Goal: Information Seeking & Learning: Compare options

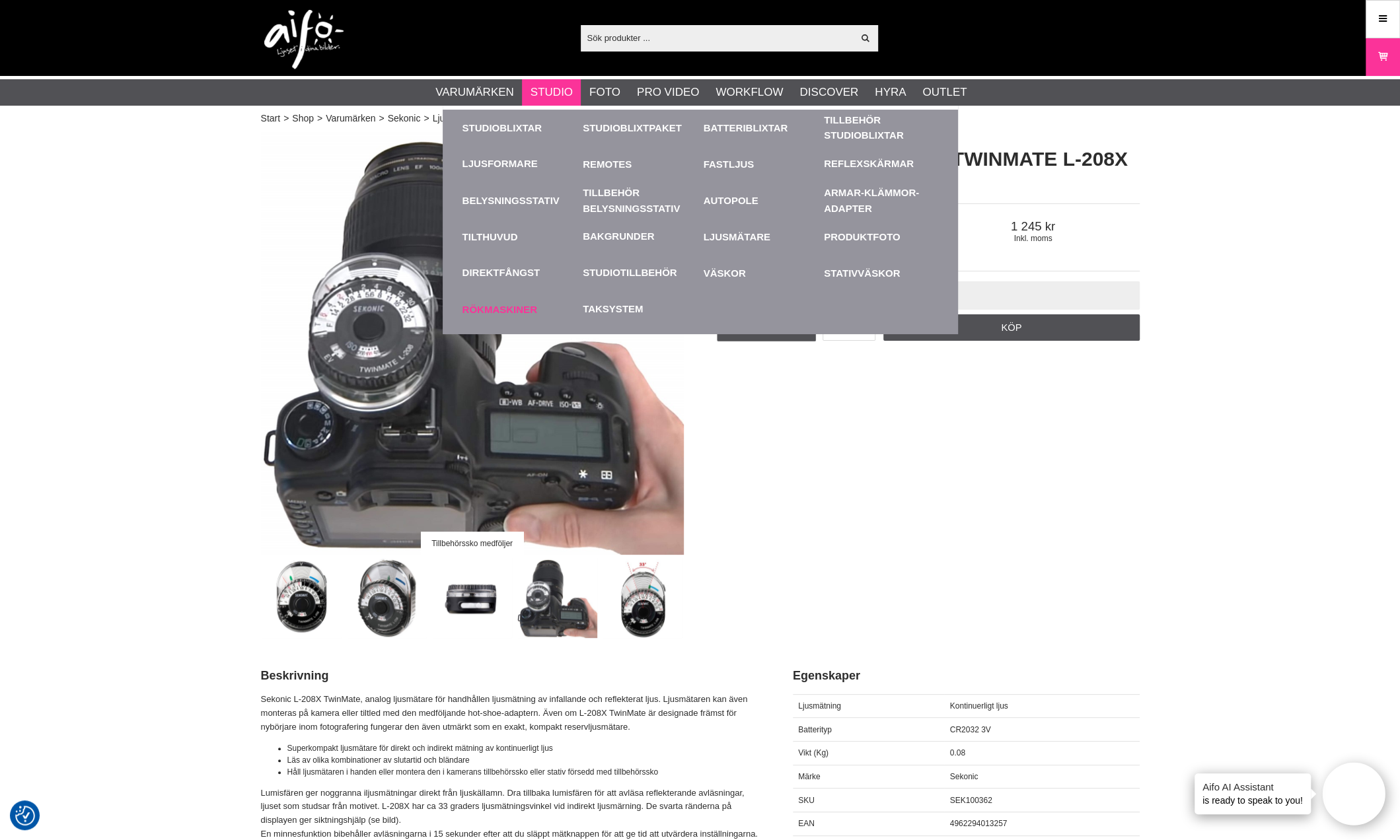
click at [488, 312] on link "Rökmaskiner" at bounding box center [520, 309] width 114 height 36
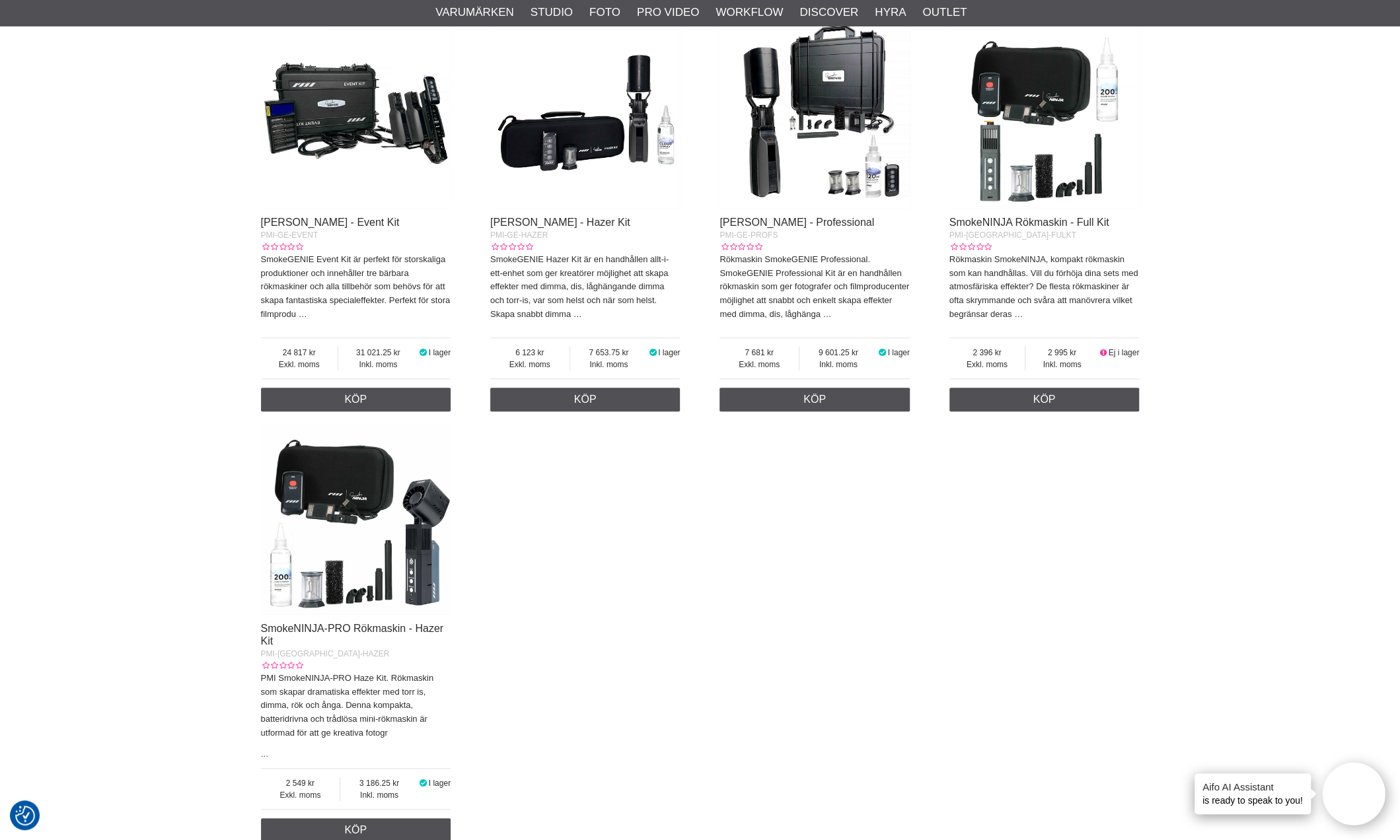
scroll to position [528, 0]
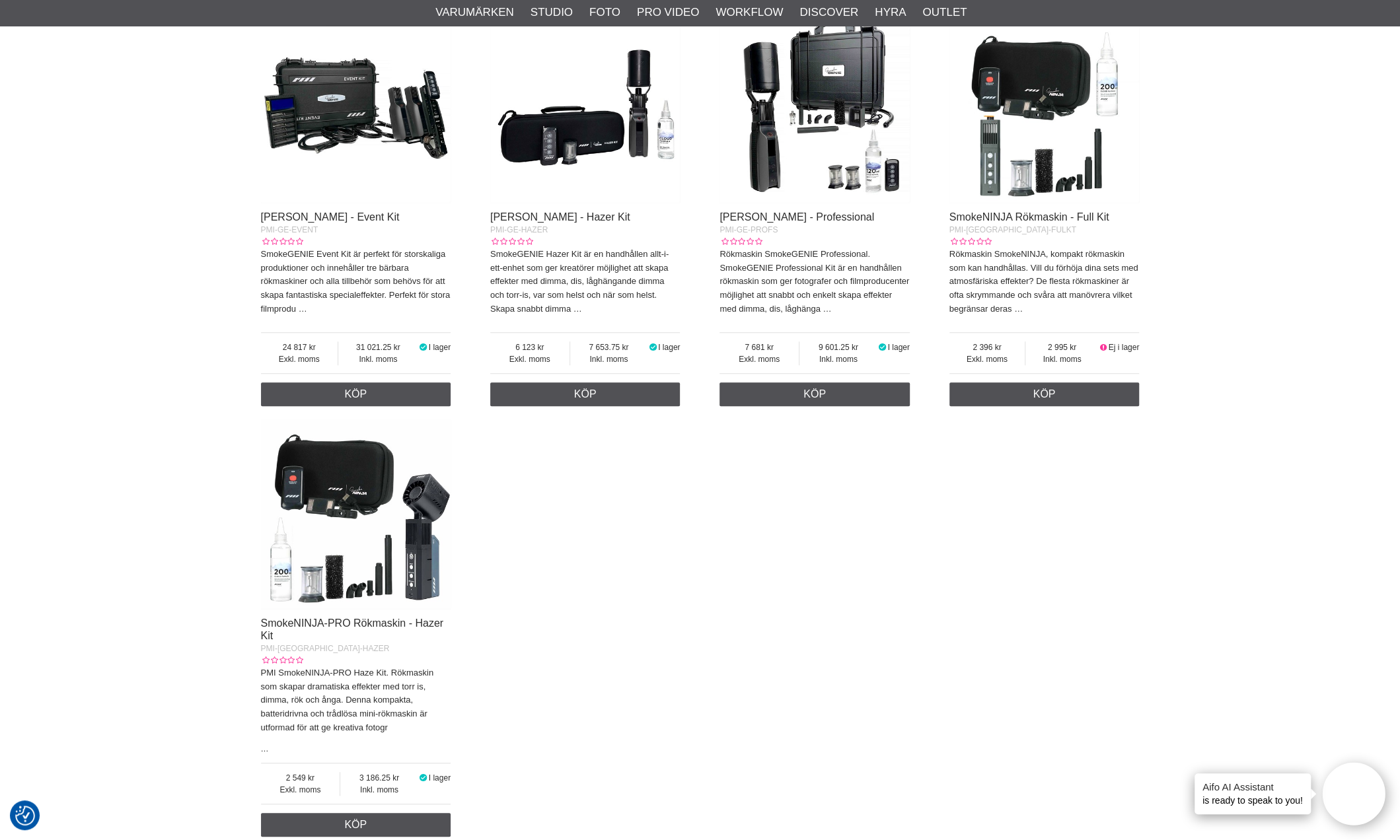
click at [688, 580] on div "SmokeGENIE Rökmaskin - Event Kit PMI-GE-EVENT SmokeGENIE Event Kit är perfekt f…" at bounding box center [700, 425] width 879 height 836
click at [401, 580] on img at bounding box center [356, 515] width 190 height 190
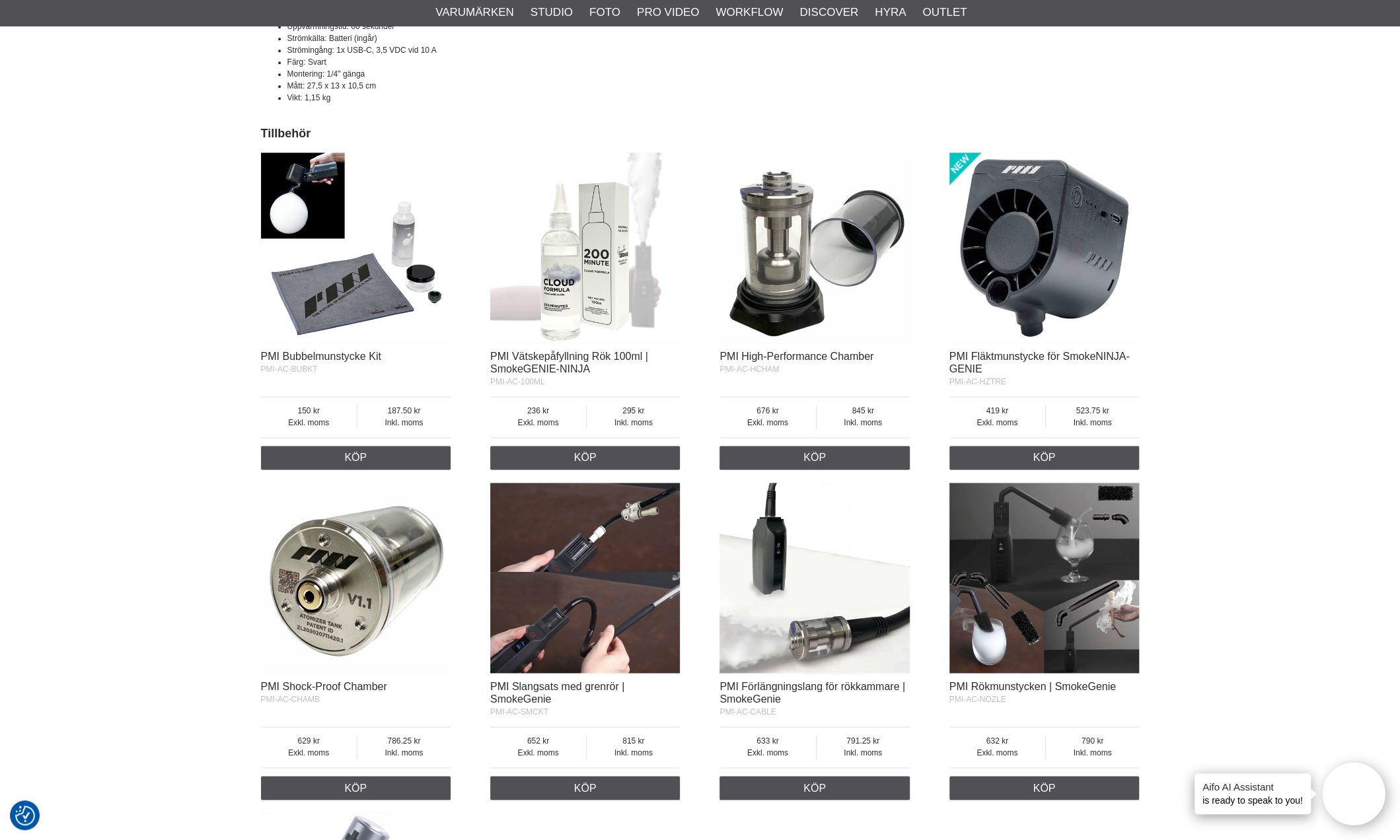
scroll to position [1321, 0]
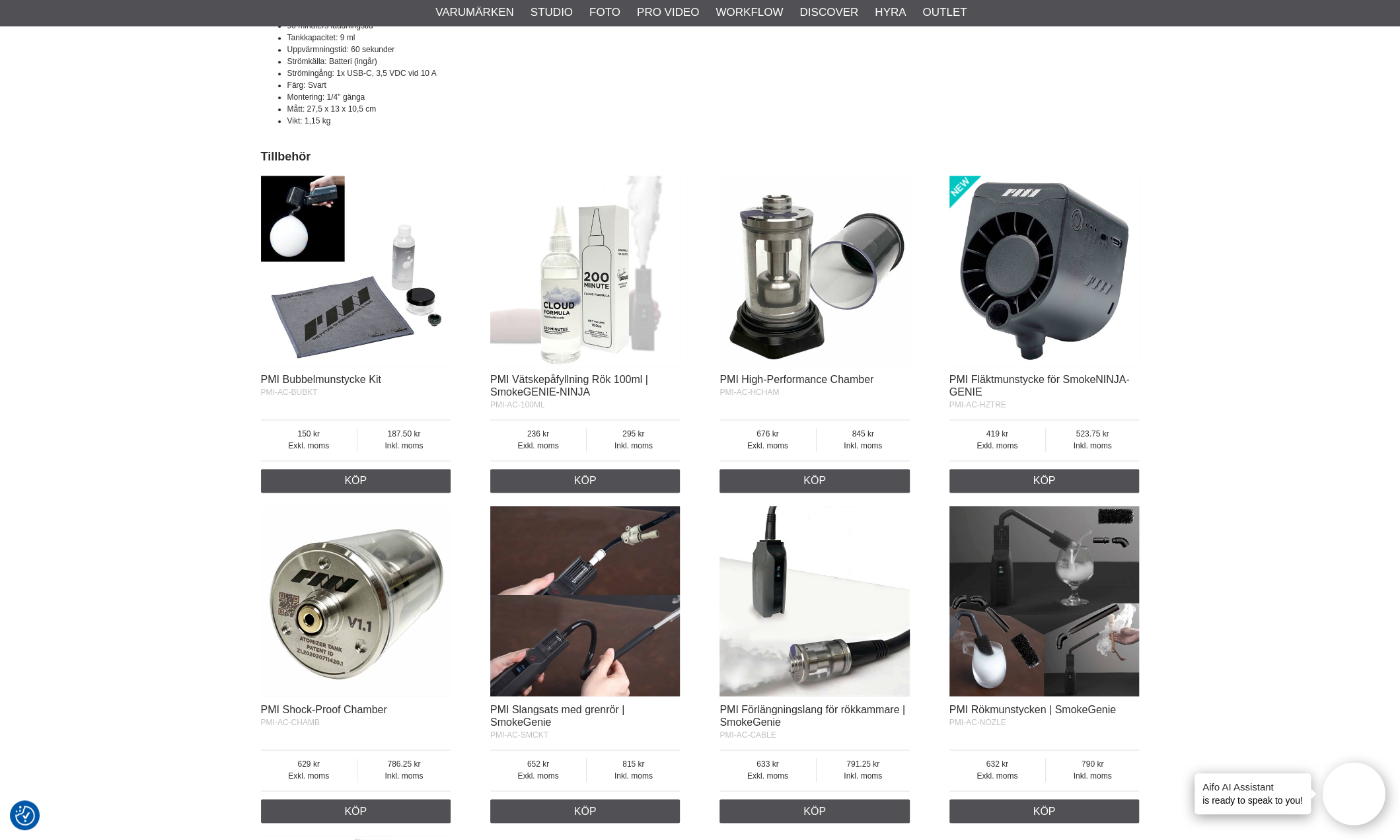
click at [268, 244] on img at bounding box center [356, 270] width 190 height 190
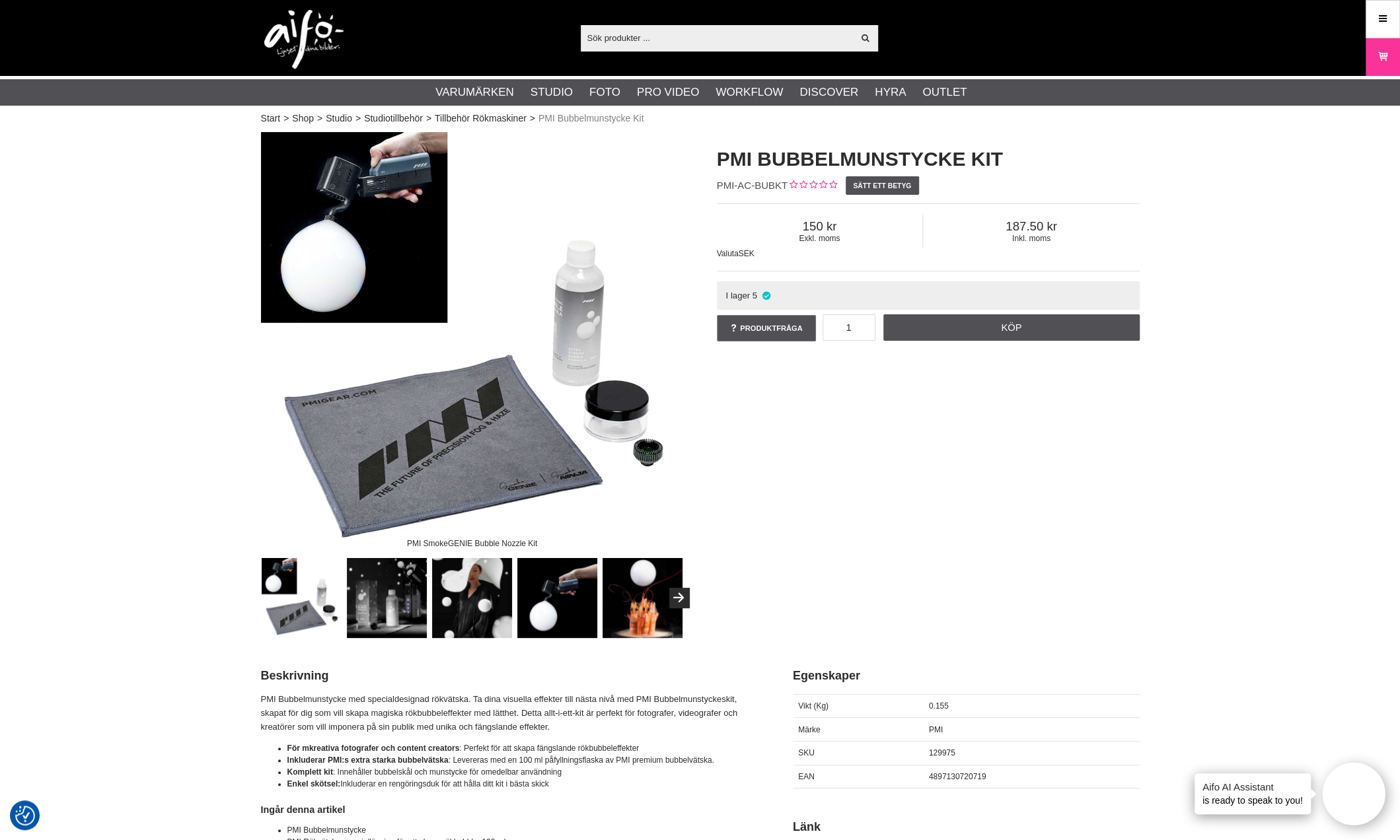
click at [1261, 249] on div "Start > Shop > Studio > Studiotillbehör > Tillbehör Rökmaskiner > PMI Bubbelmun…" at bounding box center [700, 849] width 1400 height 1441
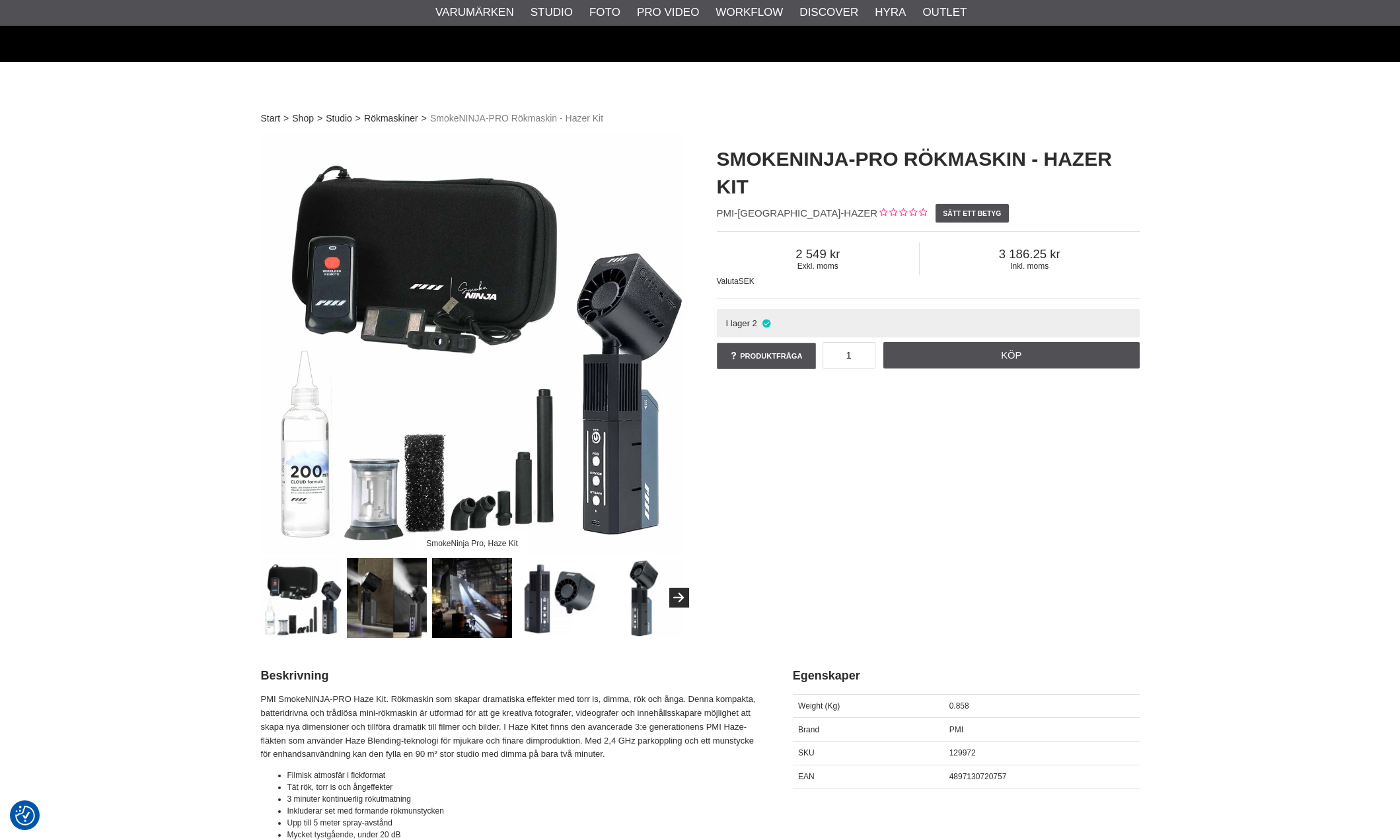
scroll to position [1321, 0]
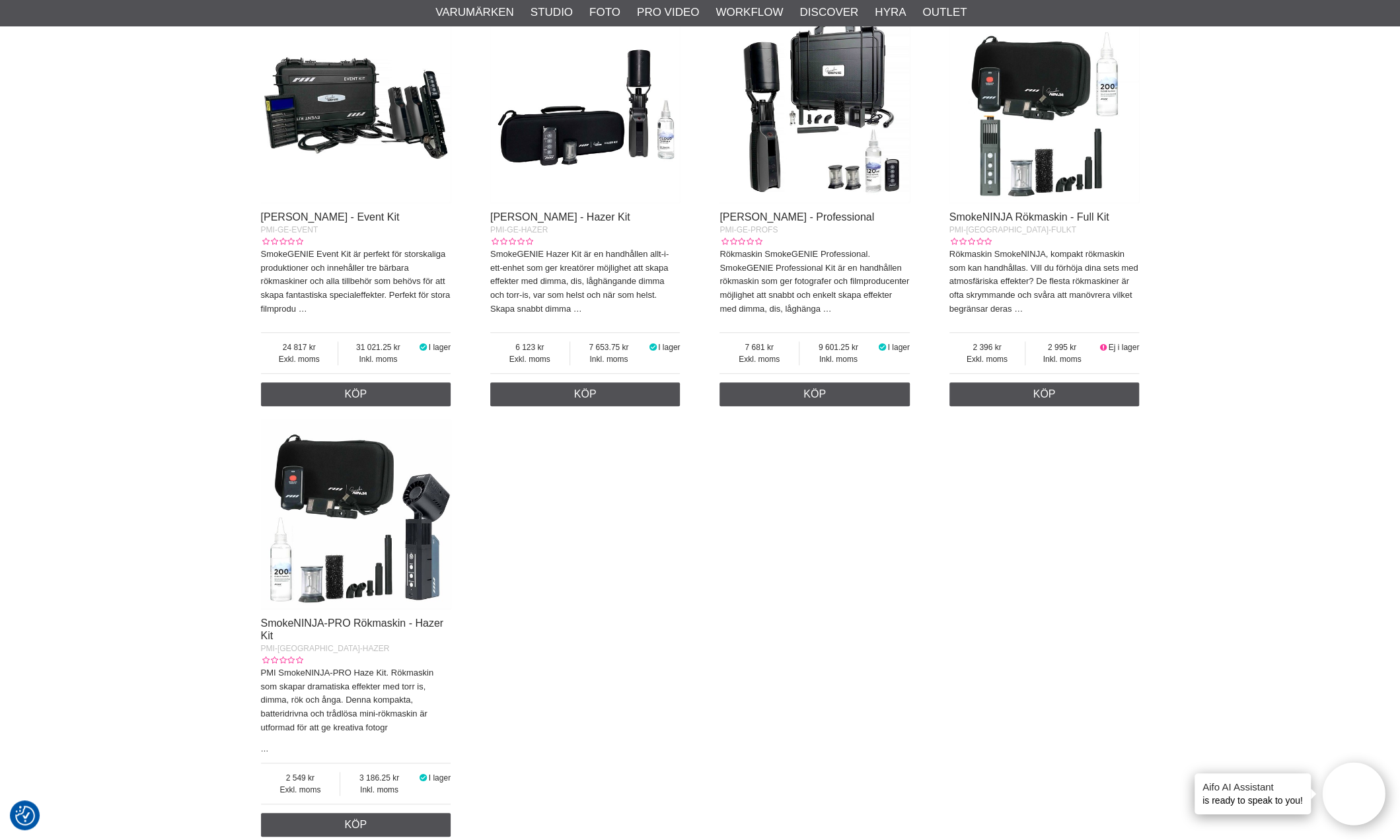
scroll to position [264, 0]
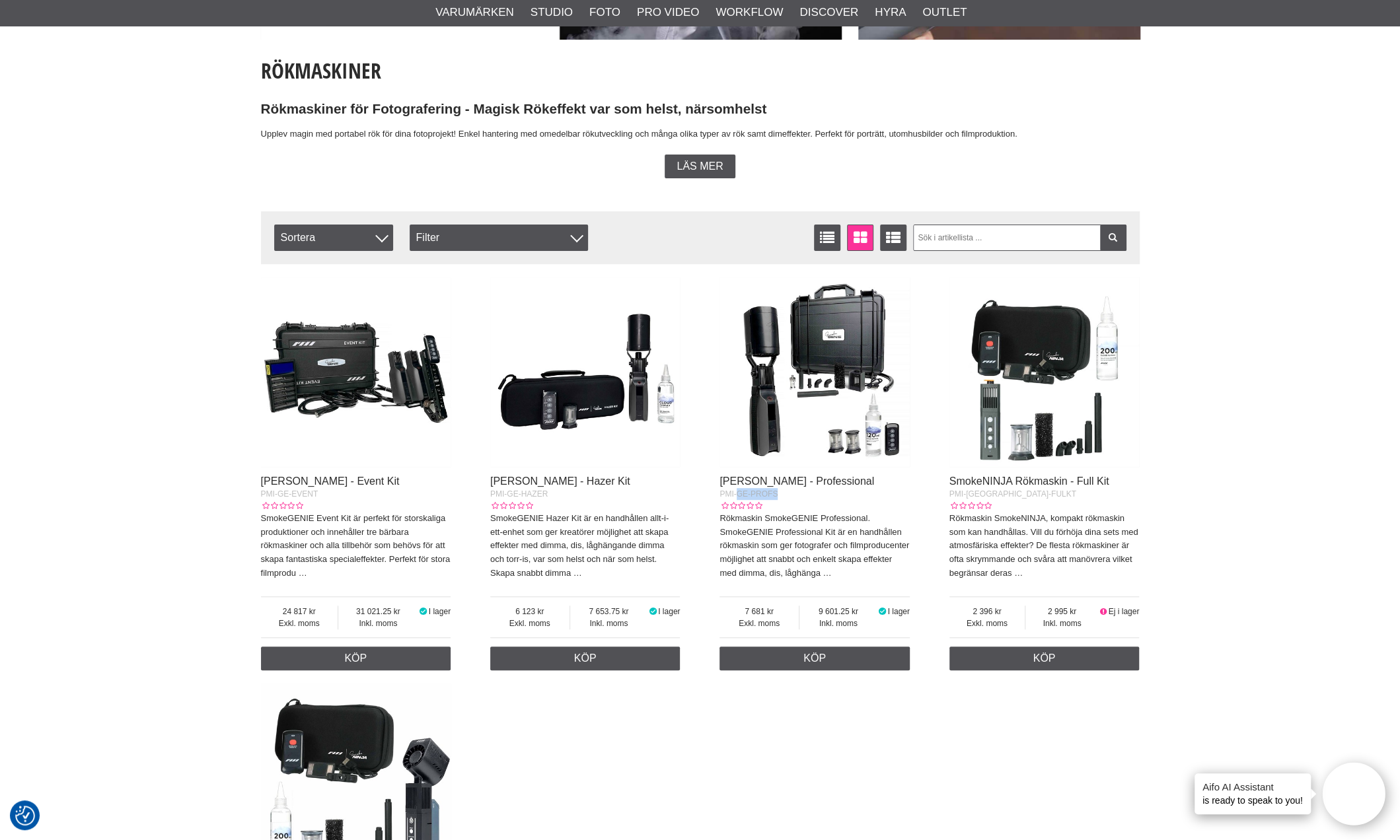
drag, startPoint x: 807, startPoint y: 514, endPoint x: 737, endPoint y: 513, distance: 70.0
click at [737, 500] on div "PMI-GE-PROFS" at bounding box center [815, 494] width 190 height 12
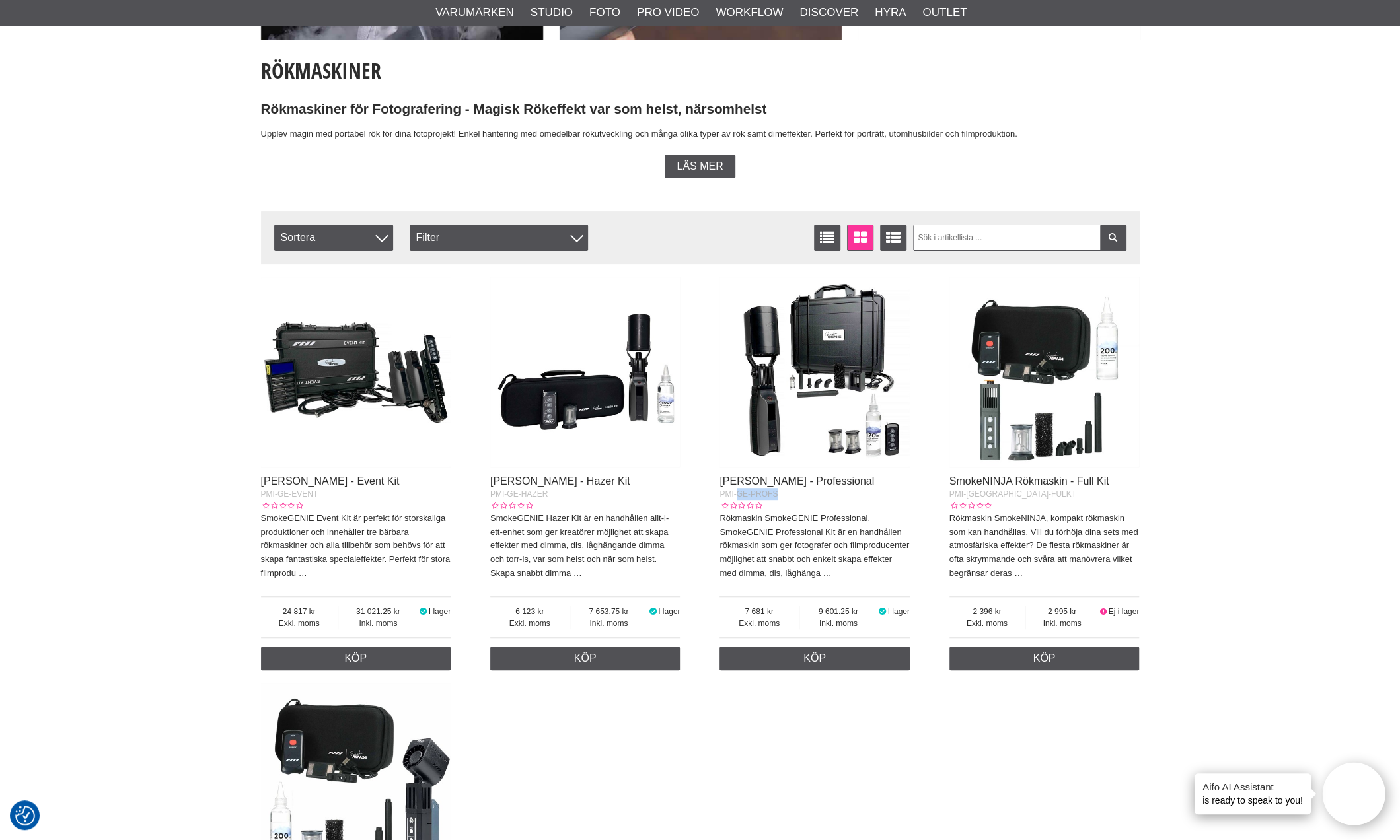
copy span "GE-PROFS"
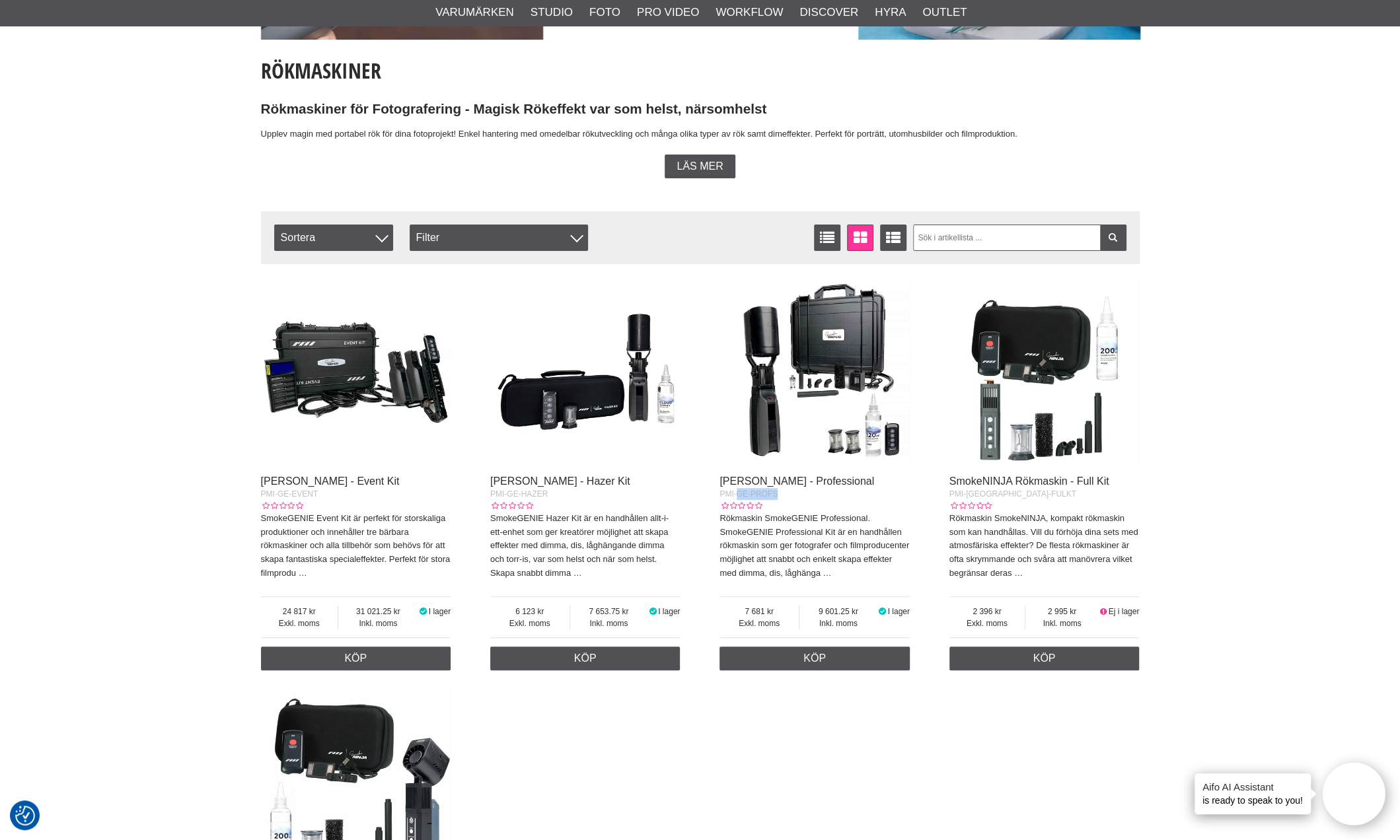
click at [763, 499] on span "PMI-GE-PROFS" at bounding box center [748, 494] width 58 height 9
drag, startPoint x: 778, startPoint y: 506, endPoint x: 702, endPoint y: 508, distance: 76.0
click at [702, 508] on div "SmokeGENIE Rökmaskin - Event Kit PMI-GE-EVENT SmokeGENIE Event Kit är perfekt f…" at bounding box center [700, 689] width 879 height 836
copy span "PMI-GE-PROFS"
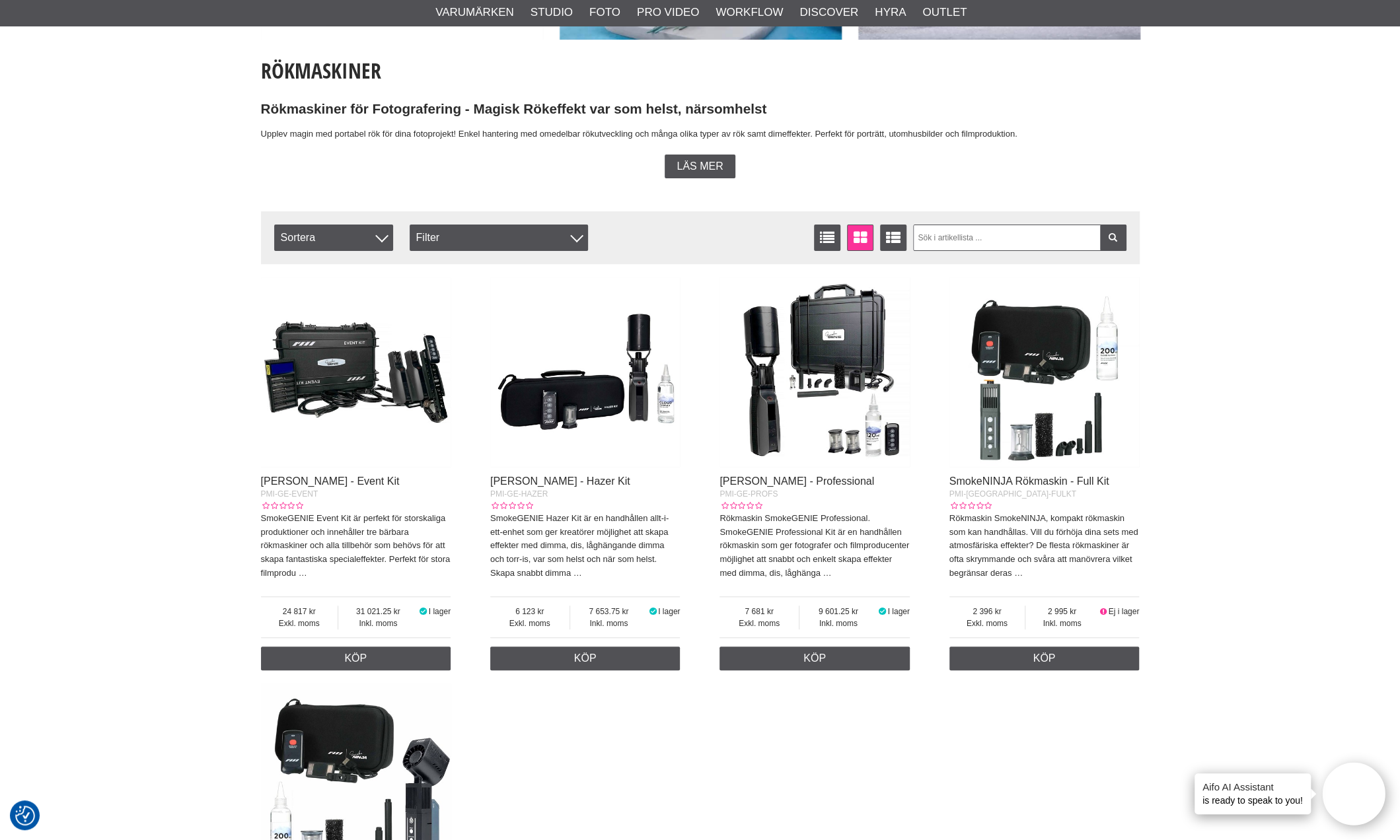
click at [1335, 560] on div "Start > Shop > Studio > Rökmaskiner Rökmaskiner Rökmaskiner för Fotografering -…" at bounding box center [700, 793] width 1400 height 1859
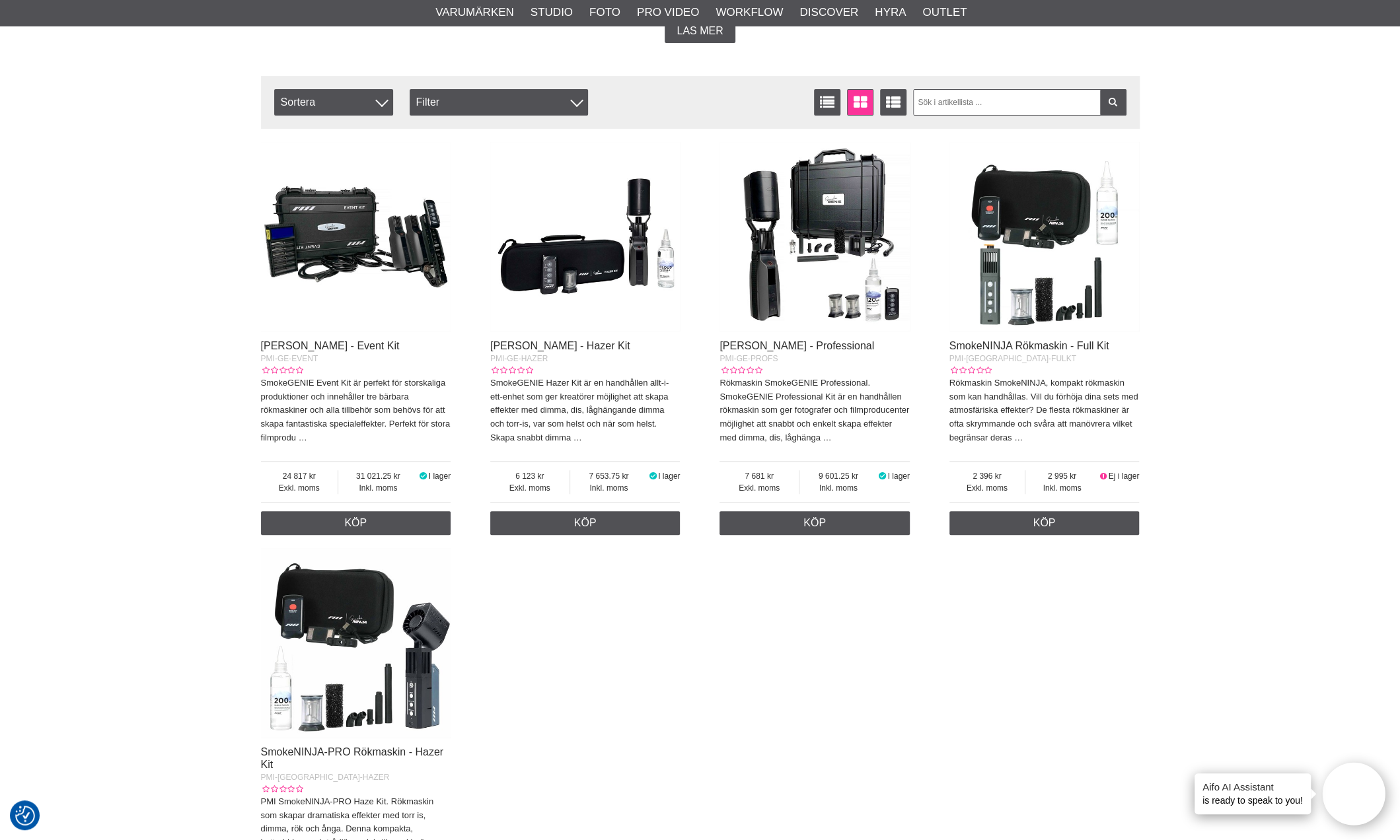
scroll to position [396, 0]
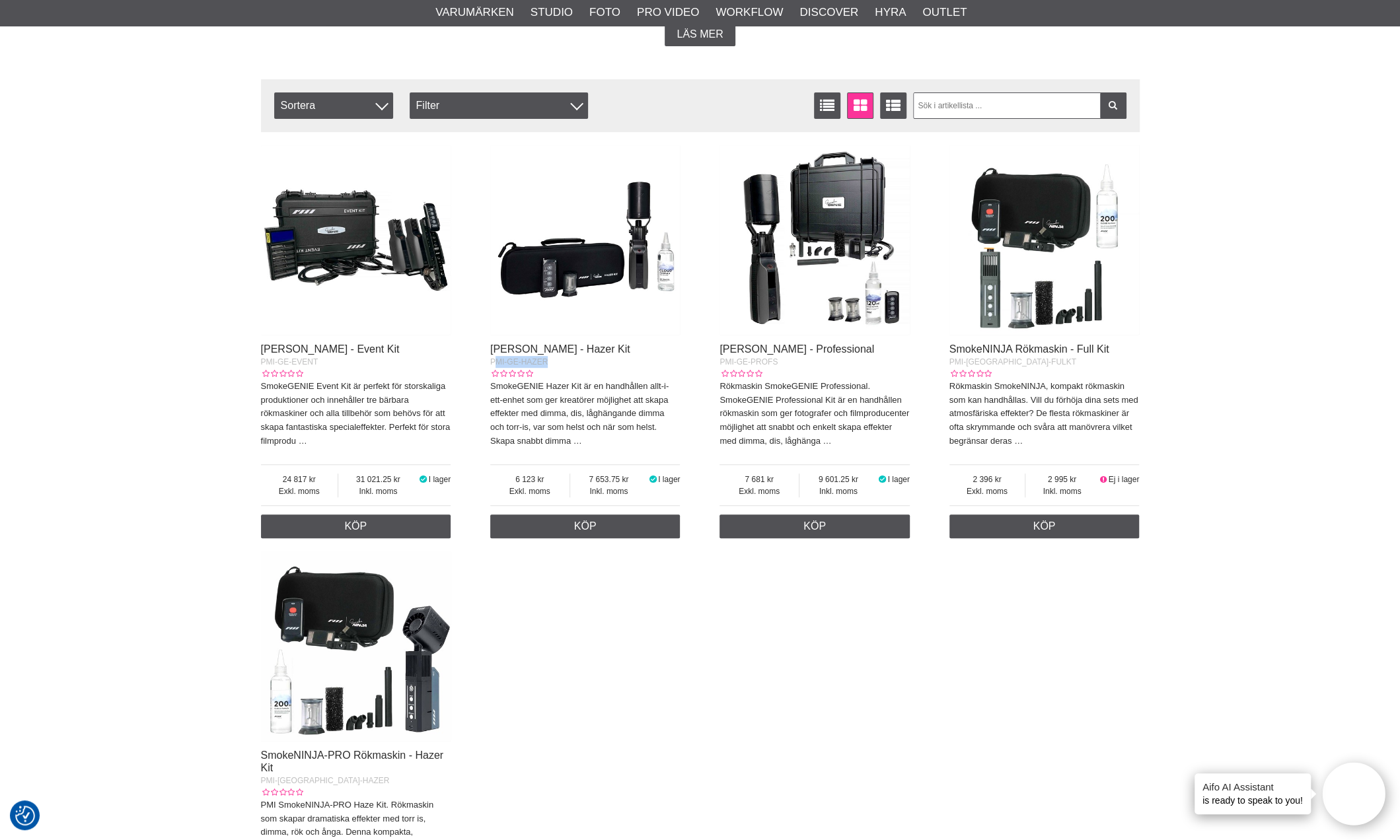
drag, startPoint x: 553, startPoint y: 378, endPoint x: 495, endPoint y: 379, distance: 58.0
click at [495, 368] on div "PMI-GE-HAZER" at bounding box center [585, 362] width 190 height 12
click at [539, 385] on div "SmokeGENIE Rökmaskin - Hazer Kit PMI-GE-HAZER SmokeGENIE Hazer Kit är en handhå…" at bounding box center [585, 400] width 190 height 113
drag, startPoint x: 544, startPoint y: 375, endPoint x: 490, endPoint y: 377, distance: 54.0
click at [490, 368] on div "PMI-GE-HAZER" at bounding box center [585, 362] width 190 height 12
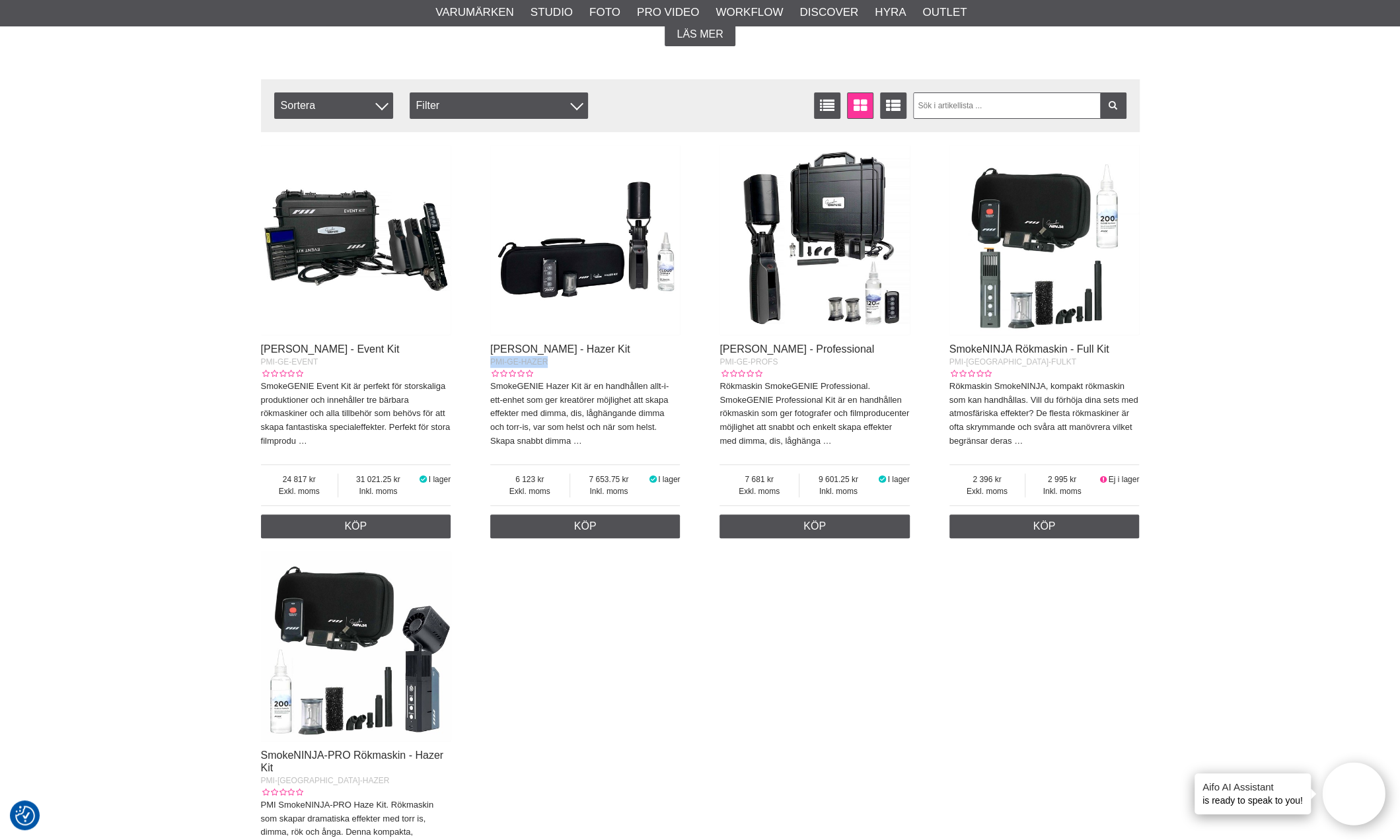
copy span "PMI-GE-HAZER"
click at [1384, 605] on div "Start > Shop > Studio > Rökmaskiner Rökmaskiner Rökmaskiner för Fotografering -…" at bounding box center [700, 661] width 1400 height 1859
click at [641, 282] on img at bounding box center [585, 241] width 190 height 190
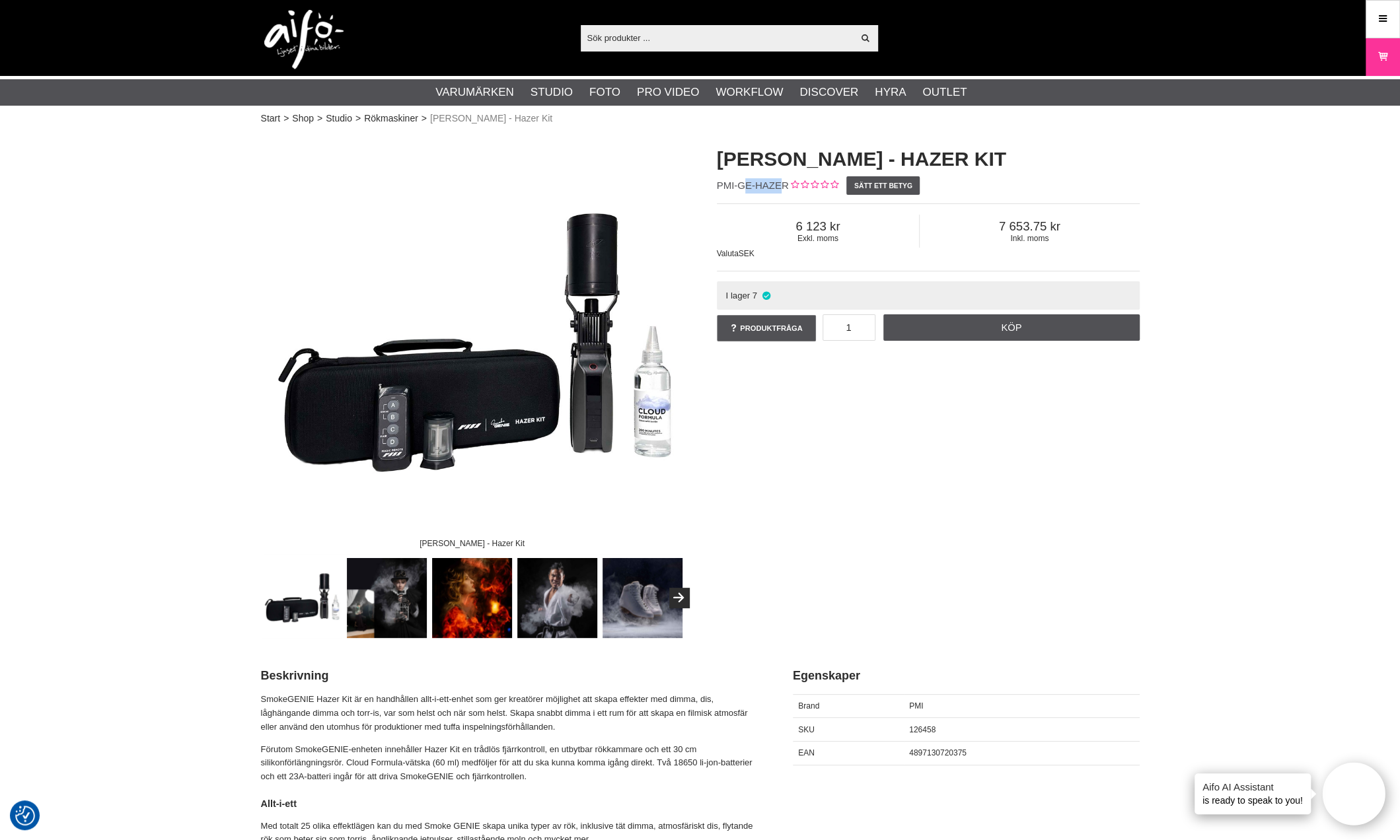
drag, startPoint x: 781, startPoint y: 192, endPoint x: 745, endPoint y: 191, distance: 36.0
click at [745, 191] on span "PMI-GE-HAZER" at bounding box center [752, 186] width 72 height 11
drag, startPoint x: 787, startPoint y: 187, endPoint x: 718, endPoint y: 192, distance: 69.2
click at [718, 192] on div "[PERSON_NAME] - Hazer Kit PMI-GE-HAZER Sätt ett betyg Exkl. moms 6 123 Inkl. mo…" at bounding box center [928, 245] width 455 height 226
copy div "PMI-GE-HAZER"
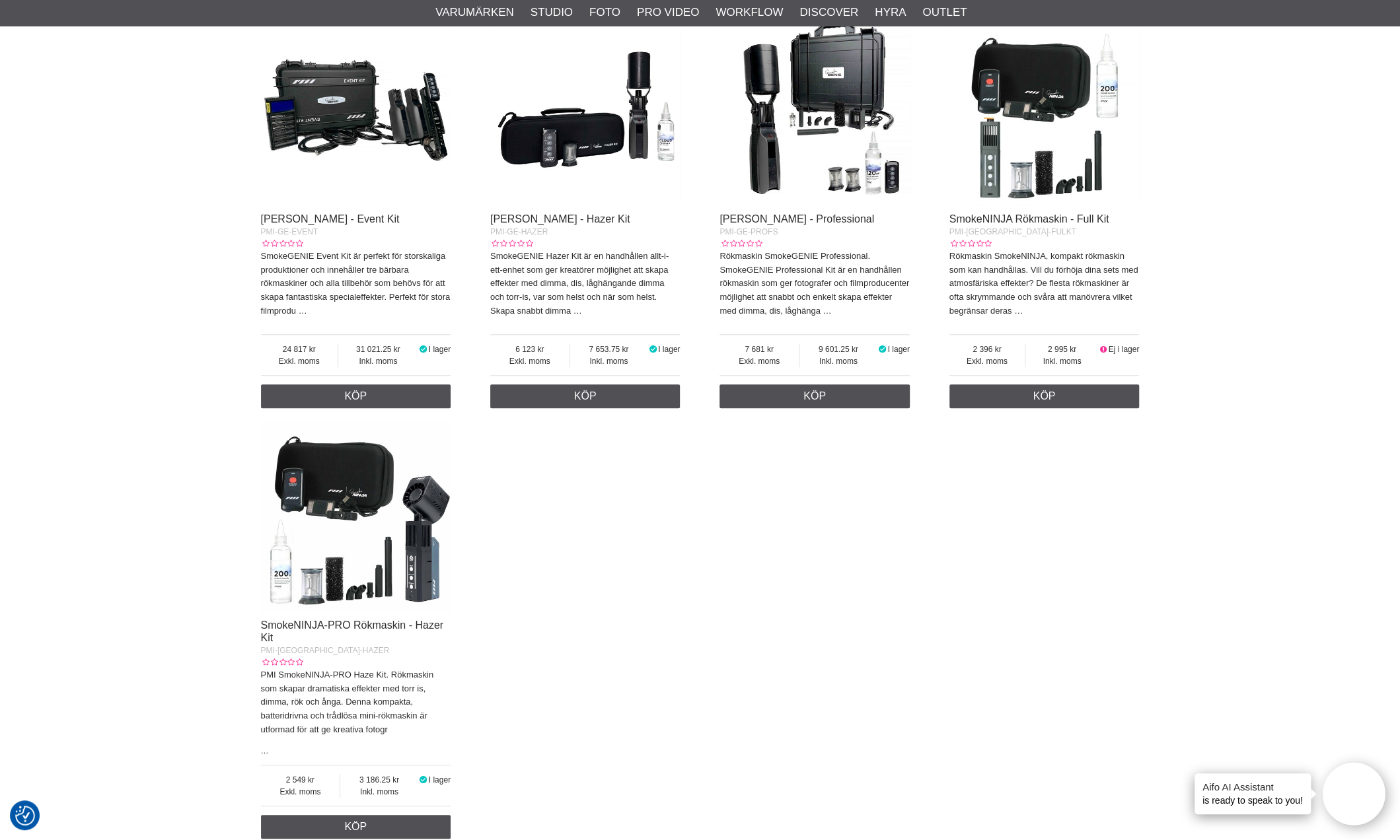
scroll to position [527, 0]
drag, startPoint x: 318, startPoint y: 682, endPoint x: 260, endPoint y: 682, distance: 58.0
click at [260, 682] on section "Rökmaskiner Rökmaskiner för Fotografering - Magisk Rökeffekt var som helst, när…" at bounding box center [700, 225] width 898 height 1240
copy span "PMI-NJ-HAZER"
click at [1196, 574] on div "Start > Shop > Studio > Rökmaskiner Rökmaskiner Rökmaskiner för Fotografering -…" at bounding box center [700, 530] width 1400 height 1859
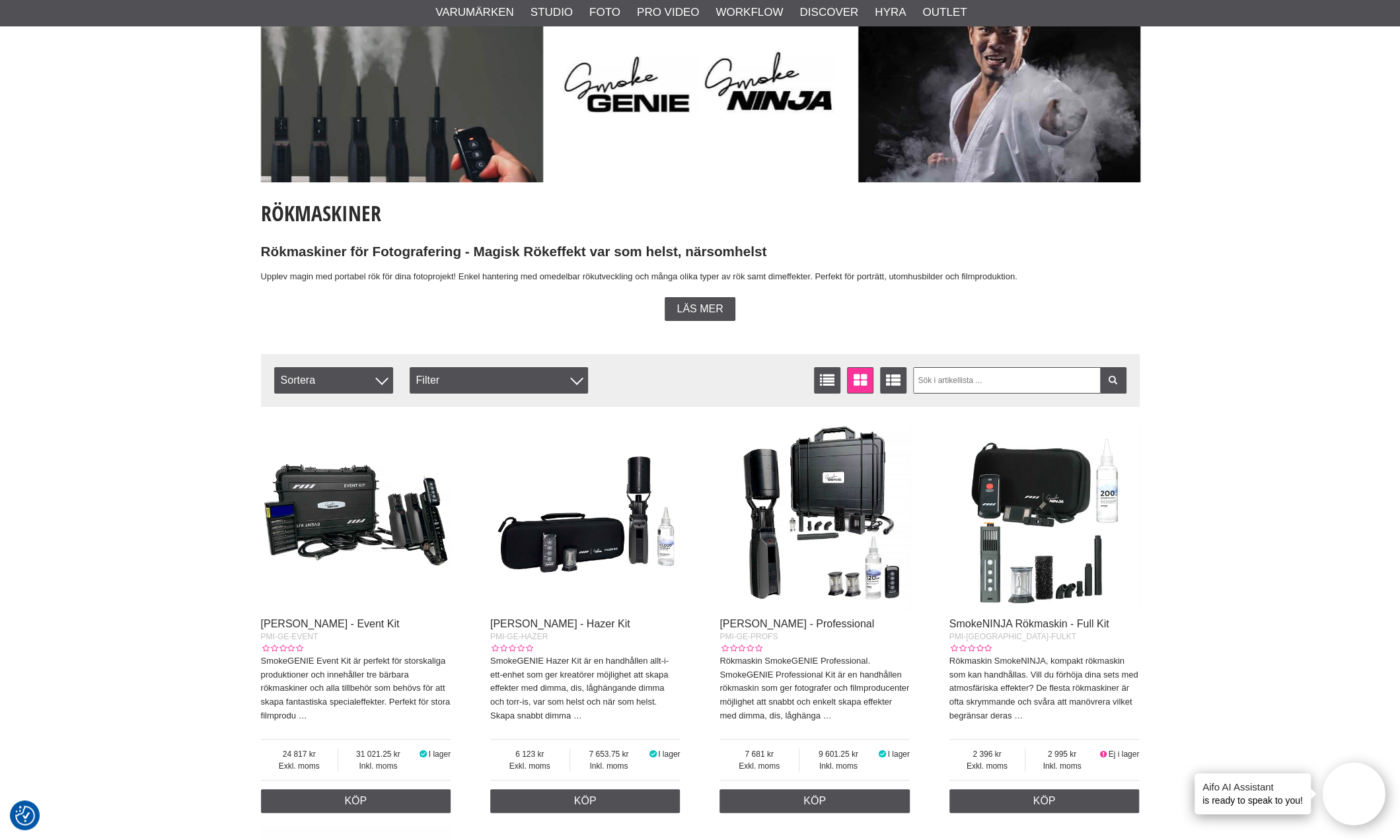
scroll to position [197, 0]
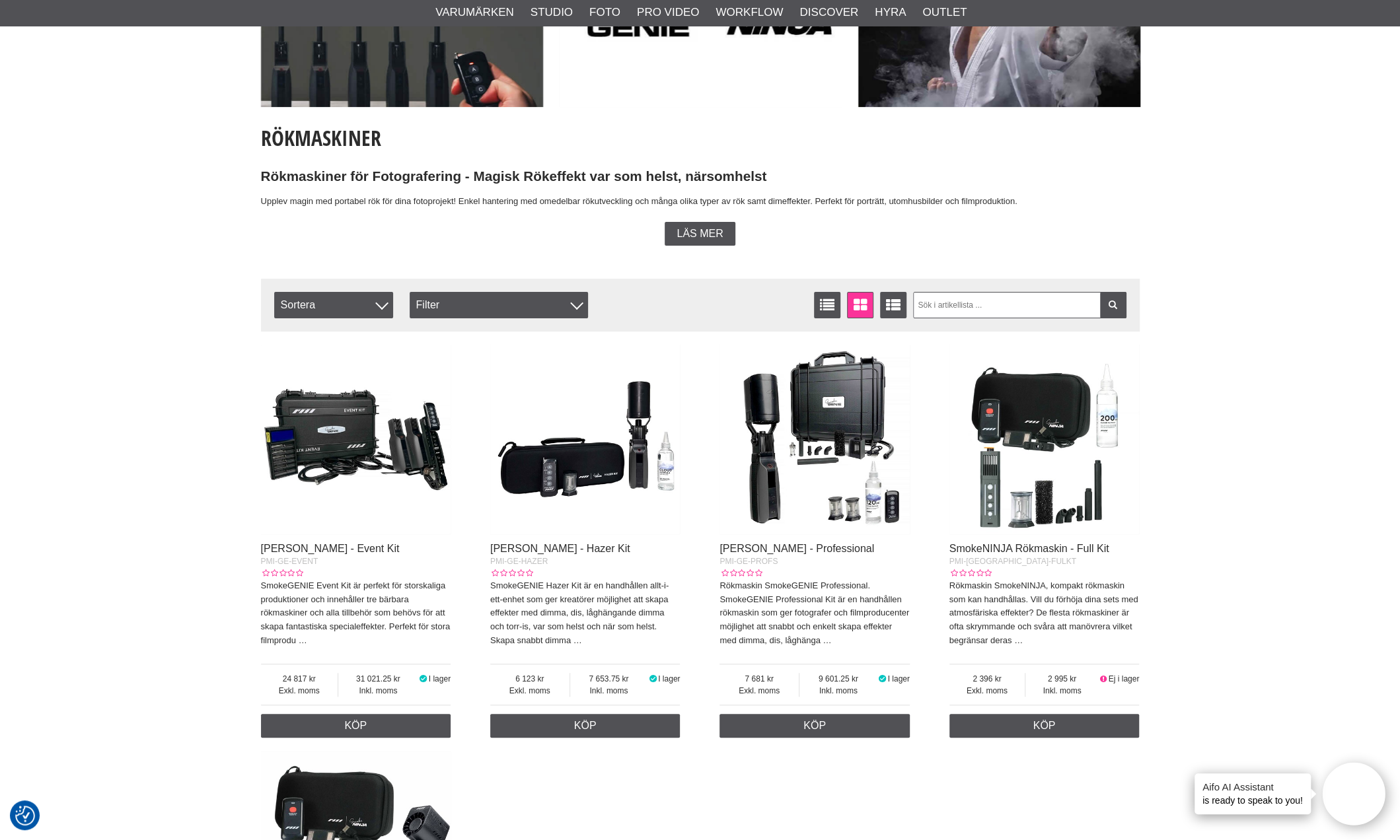
click at [845, 437] on img at bounding box center [815, 440] width 190 height 190
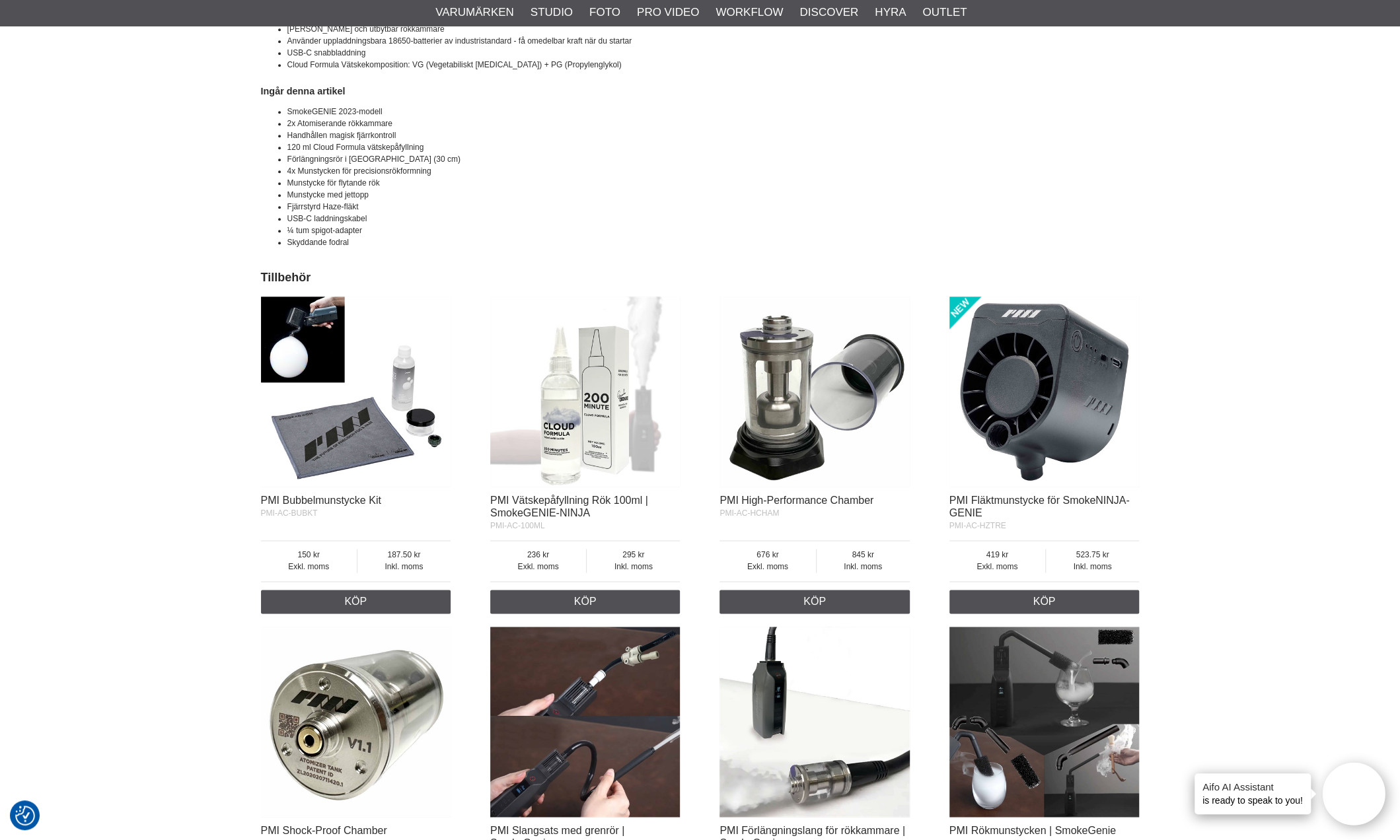
scroll to position [1189, 0]
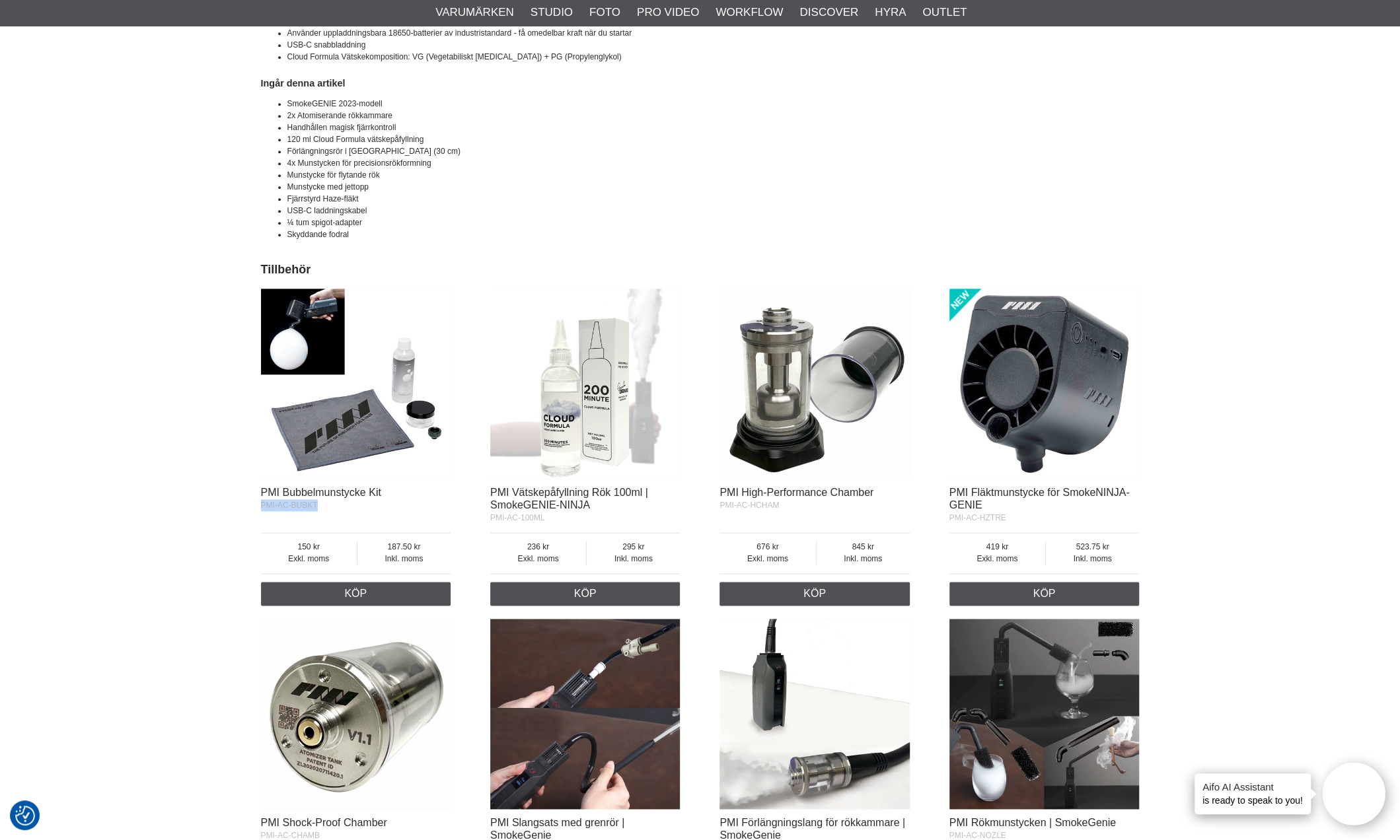
drag, startPoint x: 348, startPoint y: 515, endPoint x: 248, endPoint y: 508, distance: 100.2
click at [248, 508] on div "Start > Shop > Studio > Rökmaskiner > [PERSON_NAME] - Professional [PERSON_NAME…" at bounding box center [700, 268] width 1400 height 2658
copy span "PMI-AC-BUBKT"
click at [1204, 471] on div "Start > Shop > Studio > Rökmaskiner > [PERSON_NAME] - Professional [PERSON_NAME…" at bounding box center [700, 268] width 1400 height 2658
click at [544, 477] on img at bounding box center [585, 383] width 190 height 190
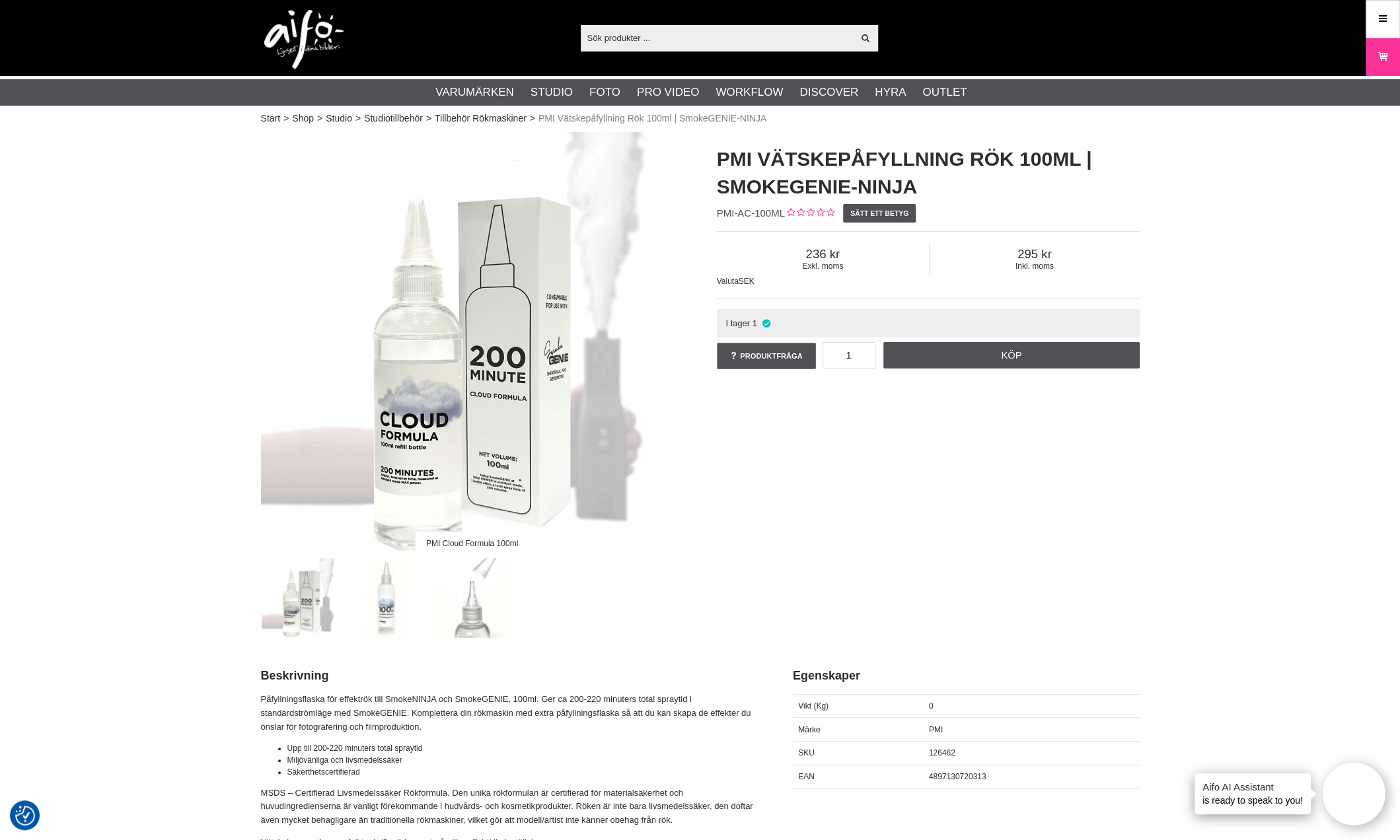
click at [781, 214] on span "PMI-AC-100ML" at bounding box center [750, 213] width 68 height 11
drag, startPoint x: 783, startPoint y: 215, endPoint x: 717, endPoint y: 209, distance: 66.3
click at [717, 209] on div "PMI Vätskepåfyllning Rök 100ml | SmokeGENIE-NINJA PMI-AC-100ML Sätt ett betyg E…" at bounding box center [928, 258] width 455 height 253
copy div "PMI-AC-100ML"
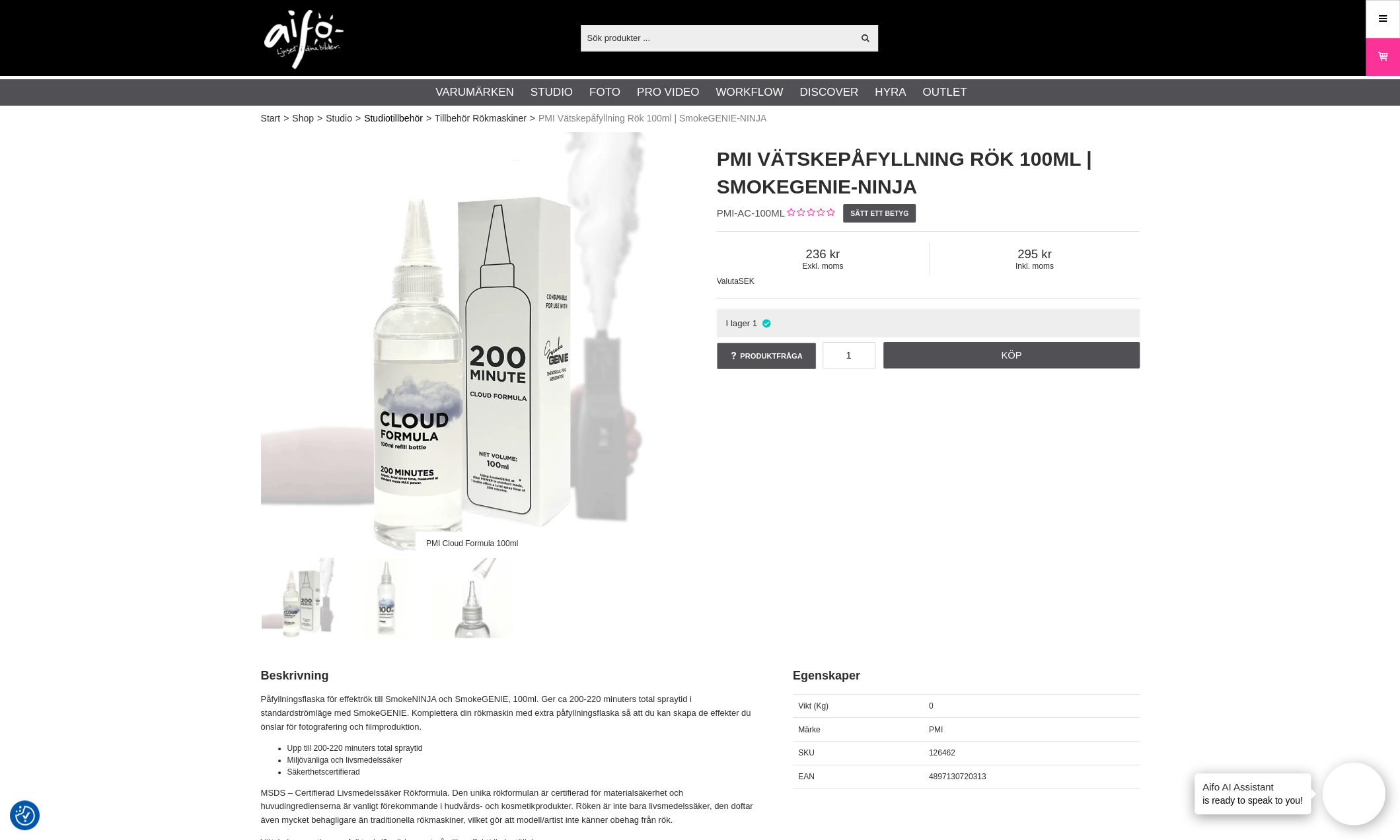
click at [401, 114] on link "Studiotillbehör" at bounding box center [393, 118] width 59 height 14
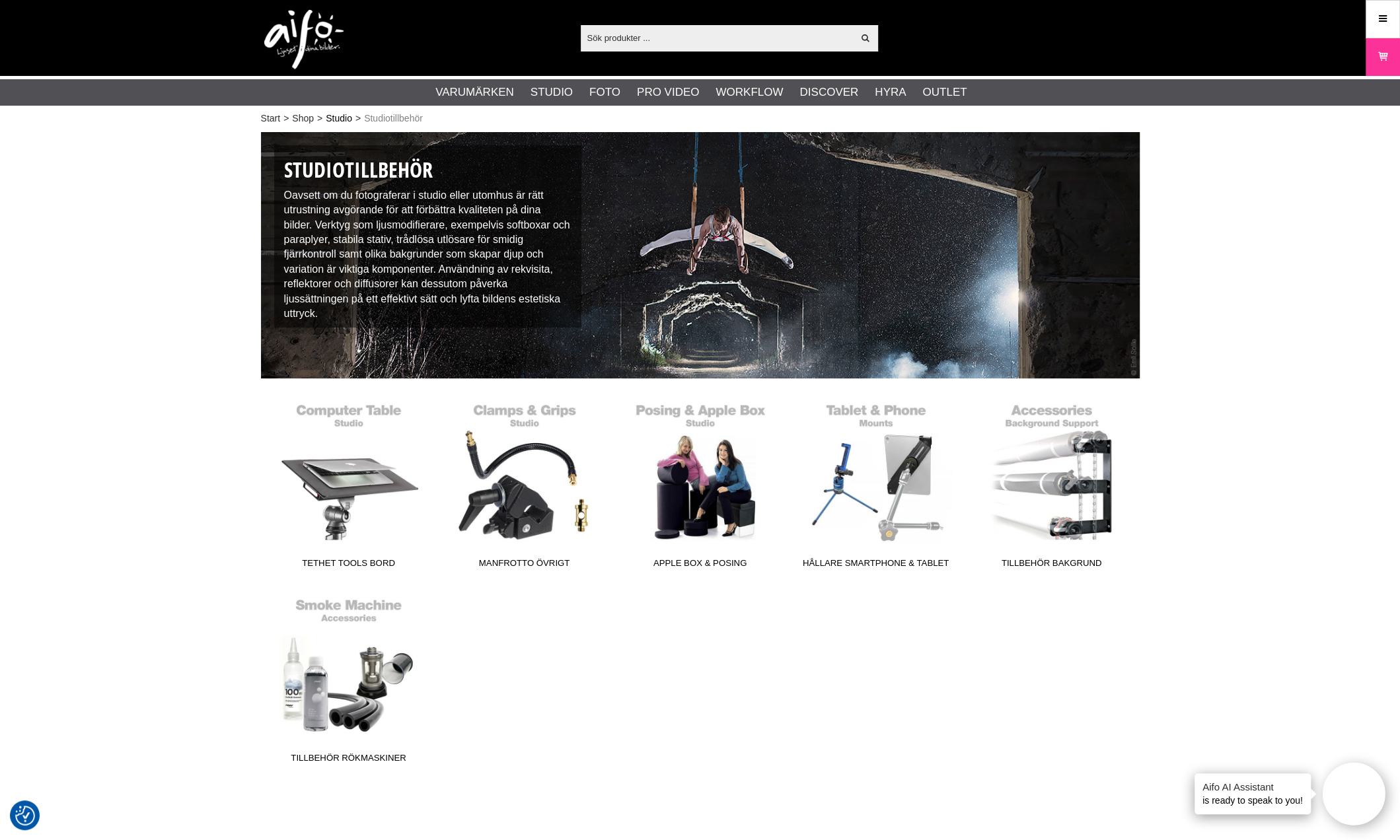
click at [340, 114] on link "Studio" at bounding box center [338, 118] width 26 height 14
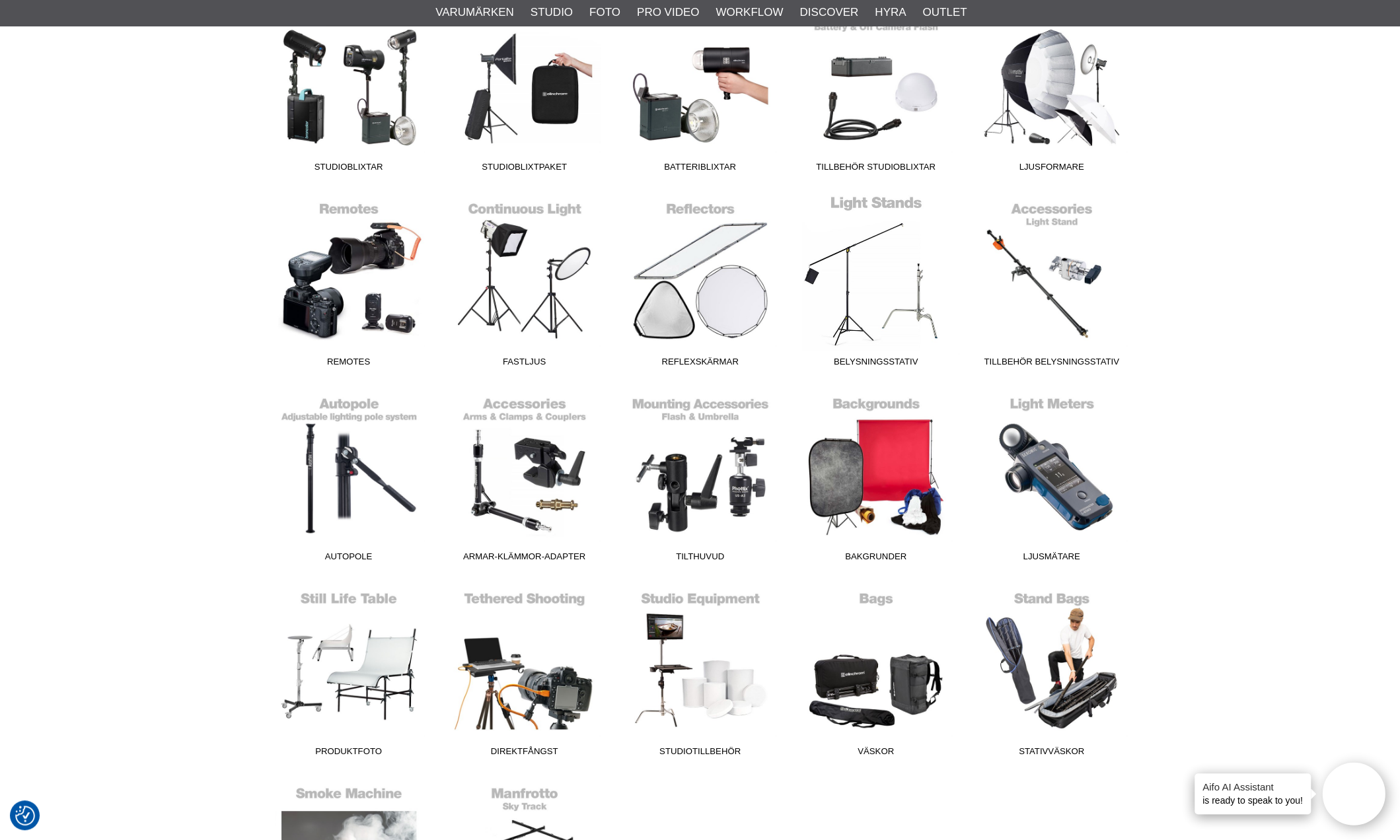
scroll to position [528, 0]
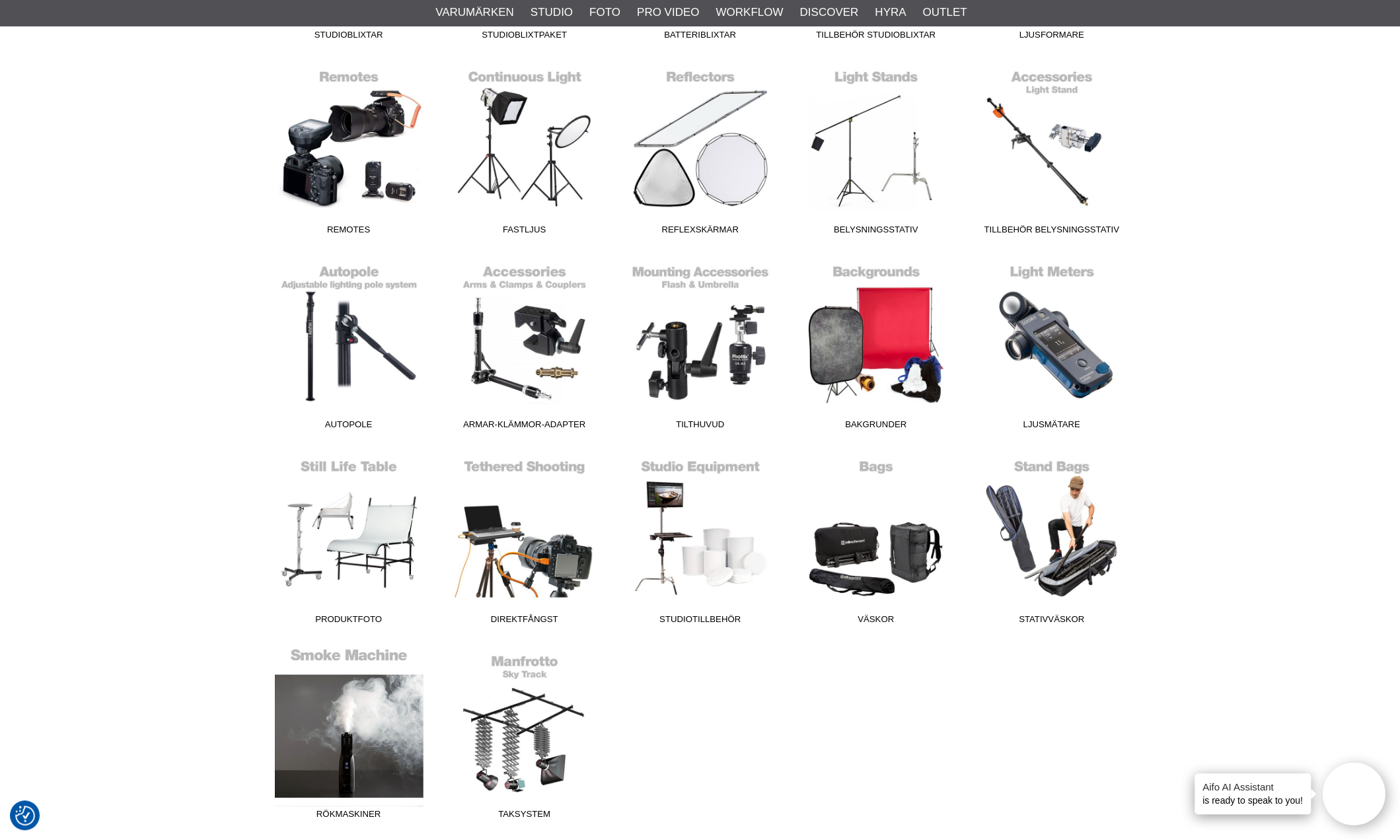
click at [384, 710] on link "Rökmaskiner" at bounding box center [348, 737] width 176 height 178
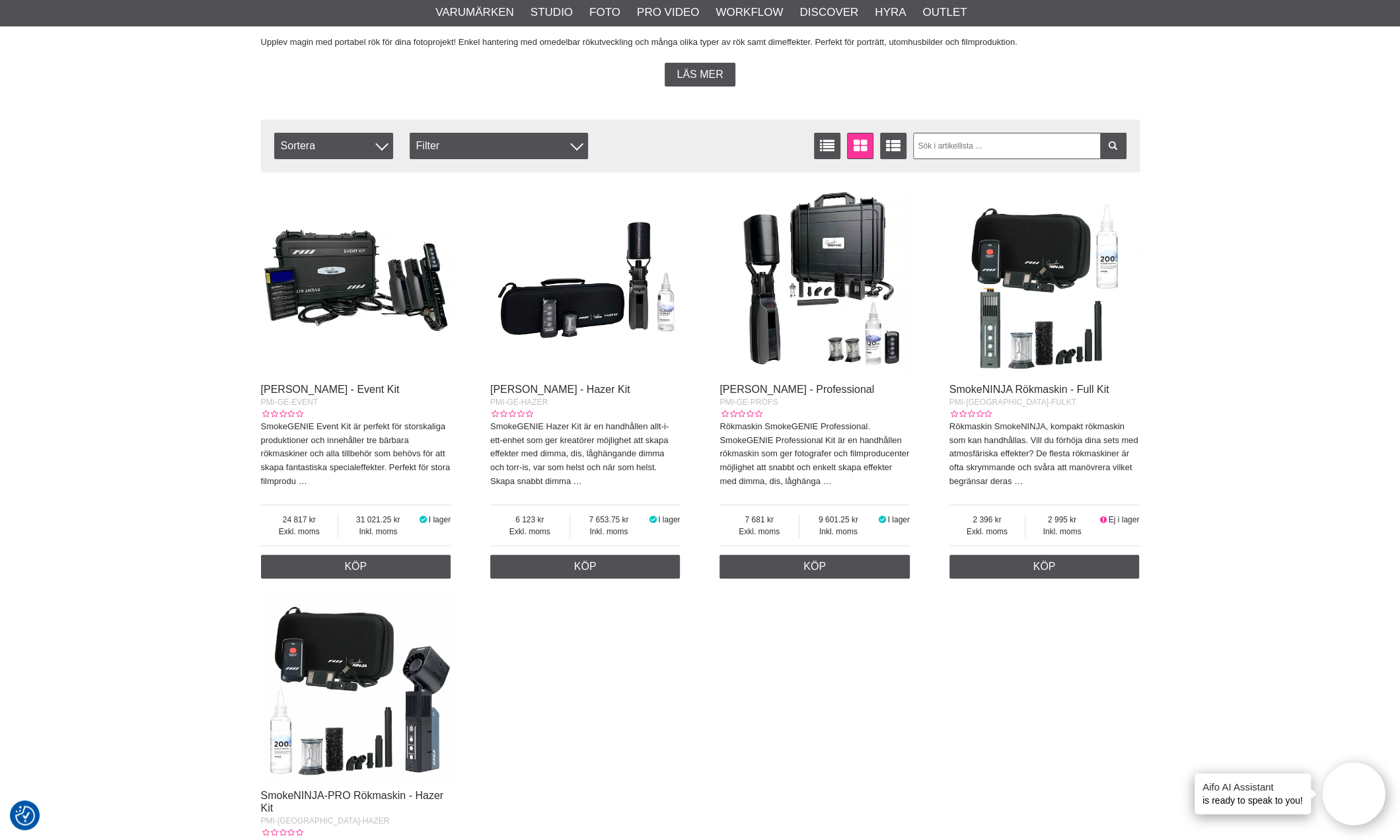
scroll to position [330, 0]
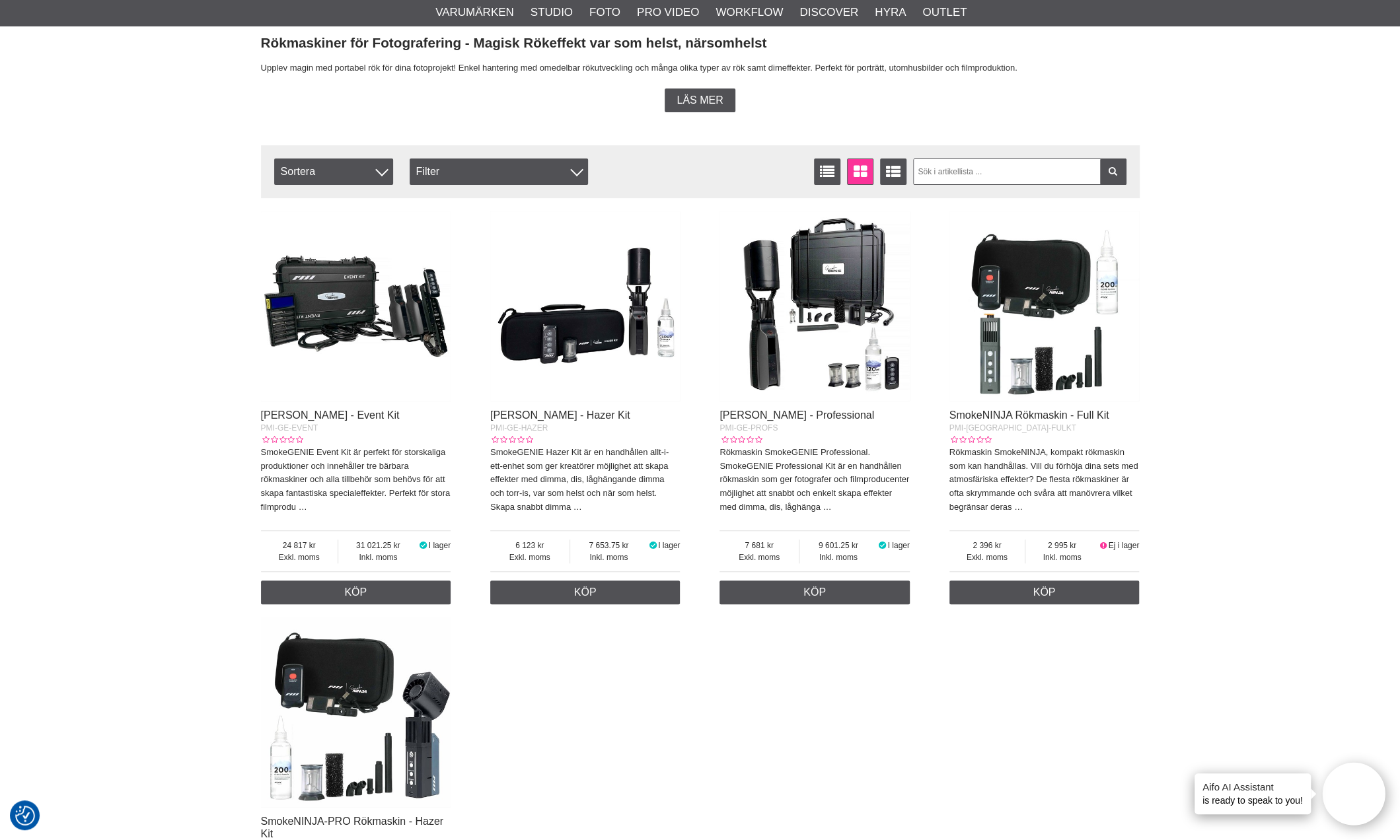
drag, startPoint x: 671, startPoint y: 430, endPoint x: 485, endPoint y: 434, distance: 186.0
click at [485, 434] on div "[PERSON_NAME] - Event Kit PMI-GE-EVENT SmokeGENIE Event Kit är perfekt för stor…" at bounding box center [700, 623] width 879 height 836
copy link "[PERSON_NAME] - Hazer Kit"
click at [584, 363] on img at bounding box center [585, 306] width 190 height 190
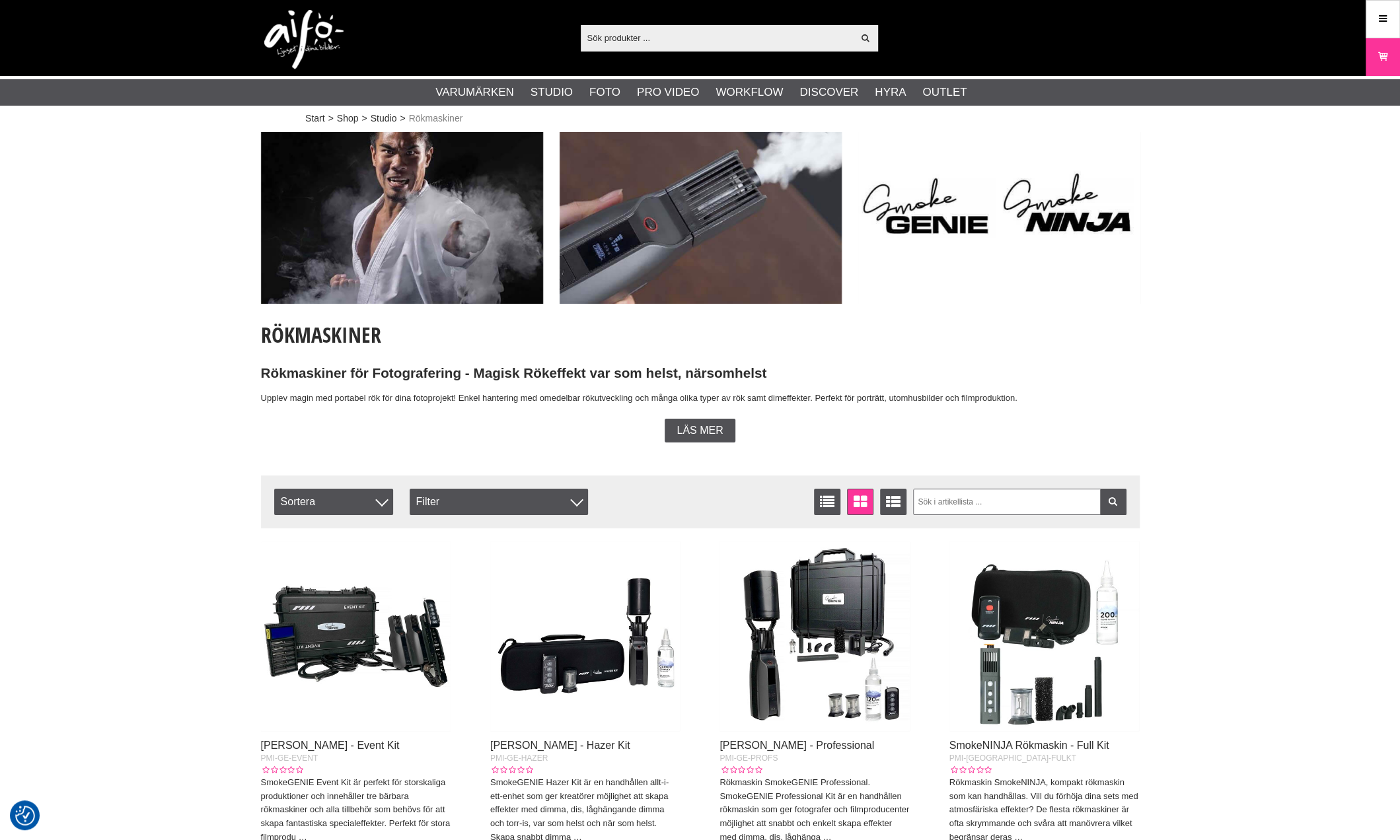
scroll to position [330, 0]
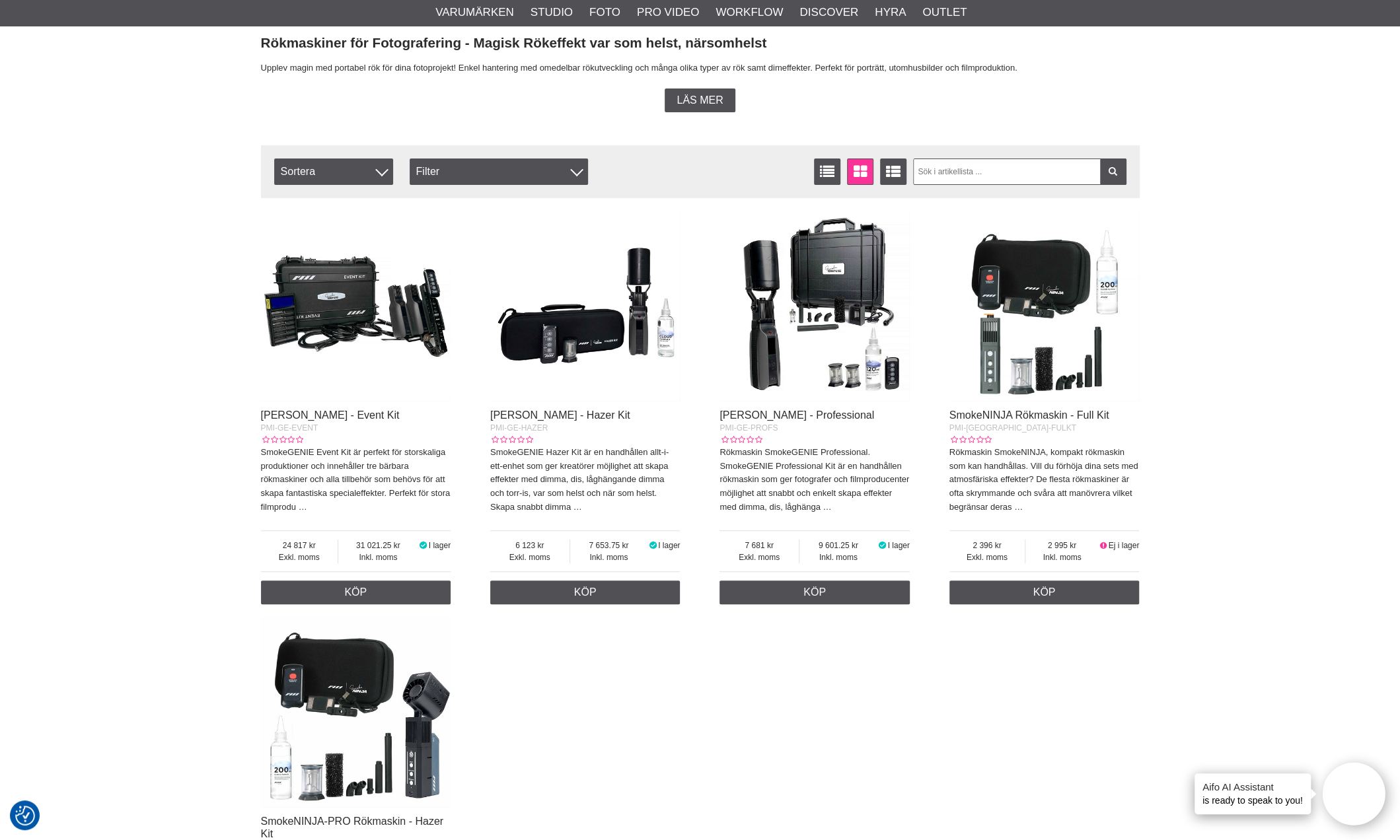
click at [806, 434] on div "PMI-GE-PROFS" at bounding box center [815, 427] width 190 height 12
drag, startPoint x: 918, startPoint y: 432, endPoint x: 710, endPoint y: 423, distance: 208.2
click at [710, 423] on div "[PERSON_NAME] - Event Kit PMI-GE-EVENT SmokeGENIE Event Kit är perfekt för stor…" at bounding box center [700, 623] width 879 height 836
copy link "[PERSON_NAME] - Professional"
click at [857, 331] on img at bounding box center [815, 306] width 190 height 190
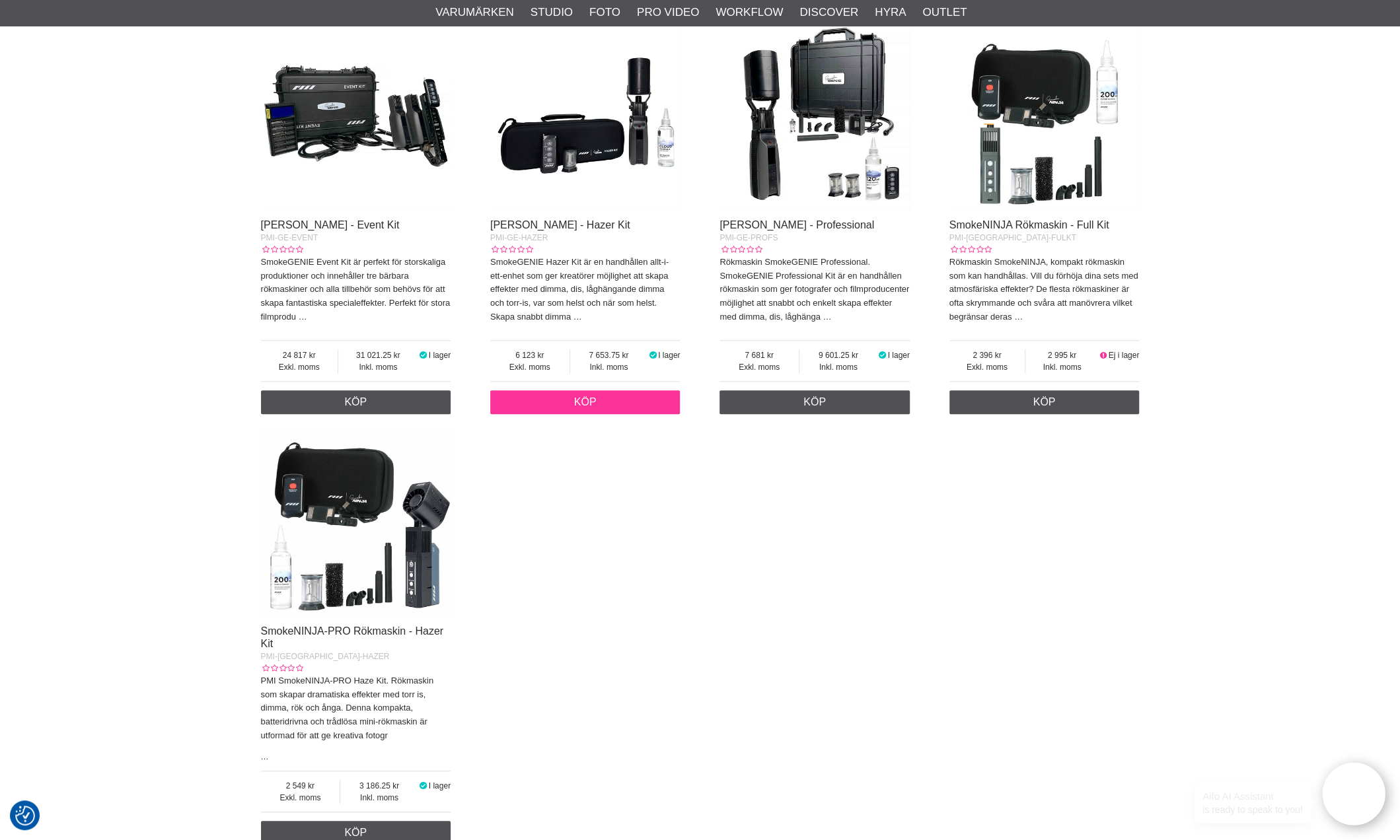
scroll to position [528, 0]
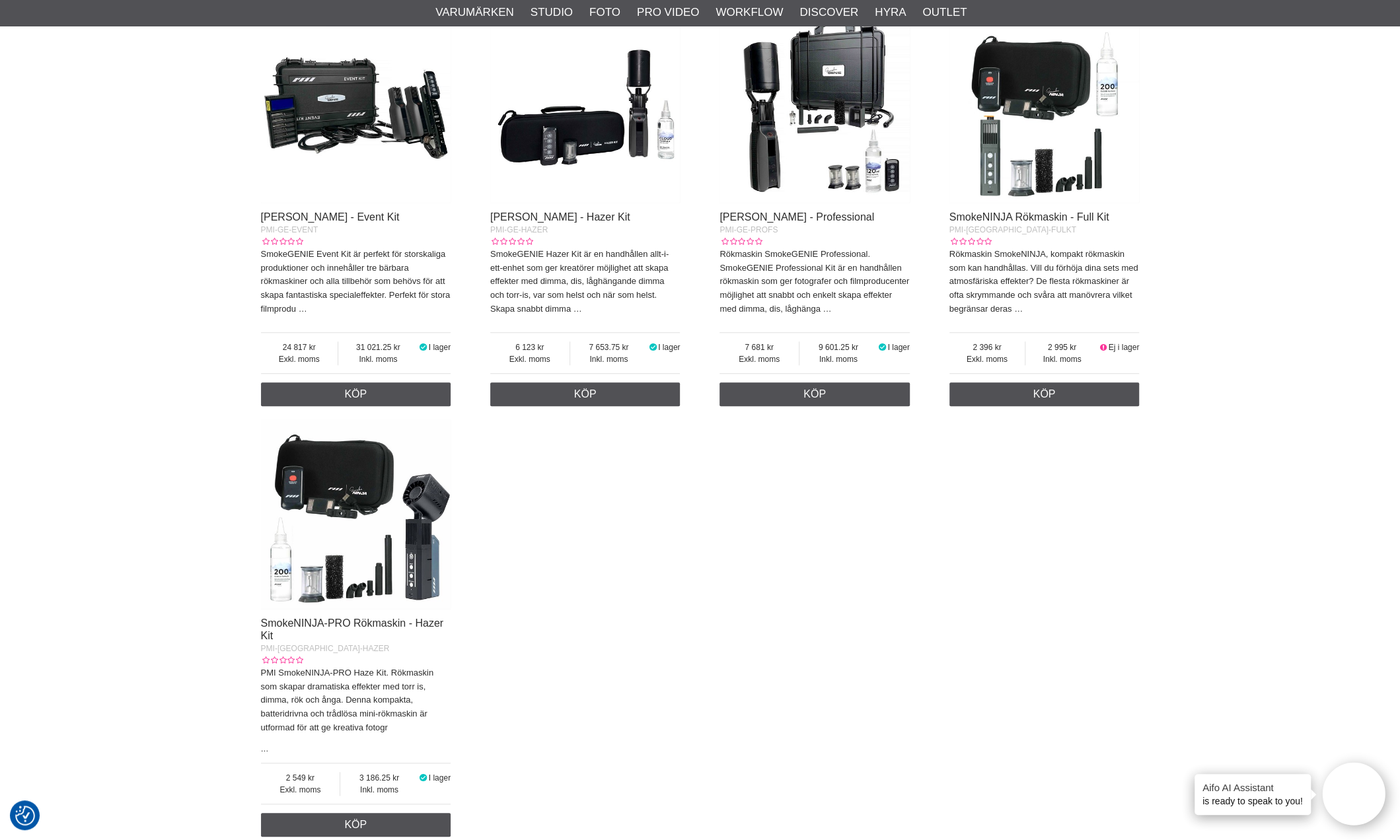
click at [421, 567] on img at bounding box center [356, 515] width 190 height 190
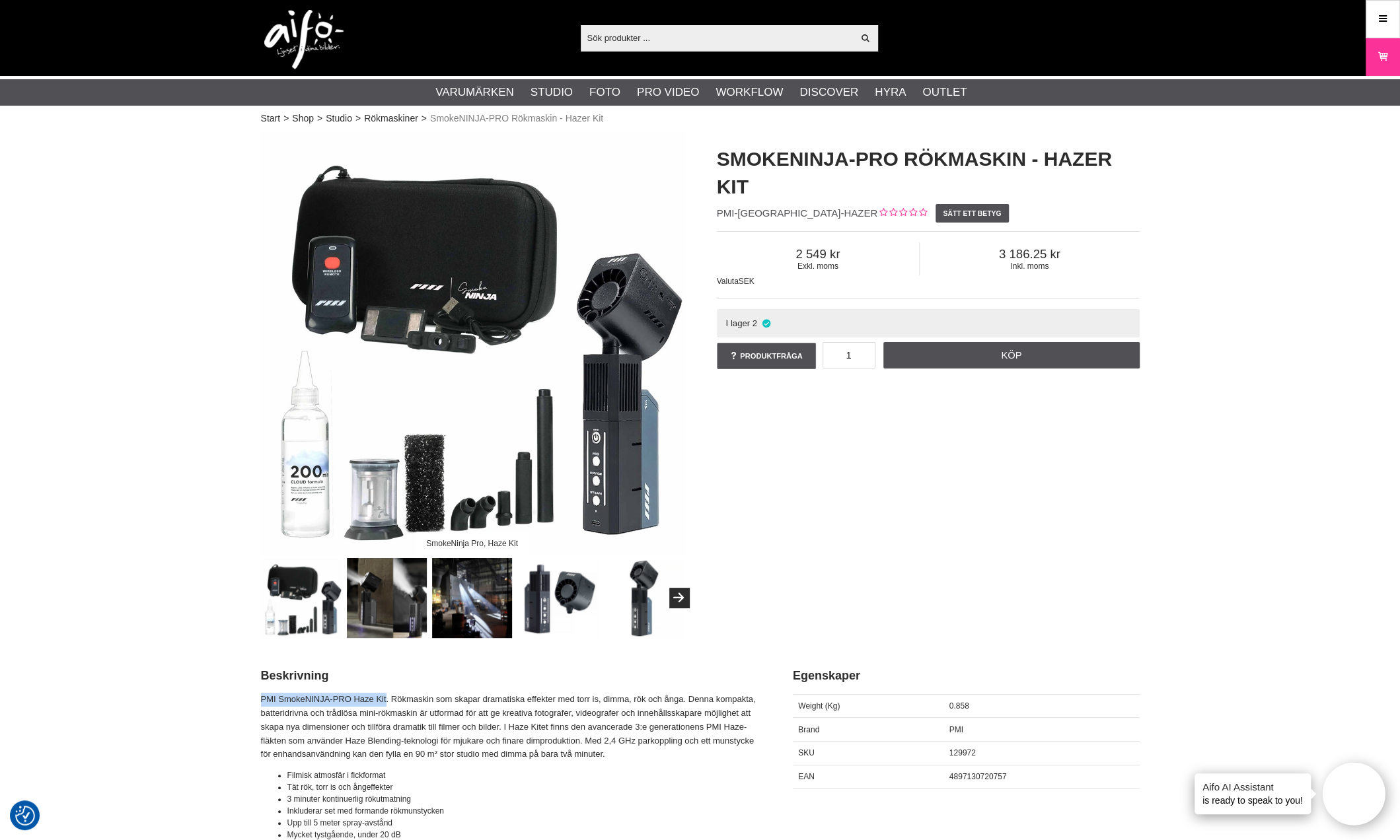
drag, startPoint x: 383, startPoint y: 700, endPoint x: 261, endPoint y: 694, distance: 122.1
click at [261, 694] on p "PMI SmokeNINJA-PRO Haze Kit. Rökmaskin som skapar dramatiska effekter med torr …" at bounding box center [510, 727] width 499 height 69
copy p "PMI SmokeNINJA-PRO Haze Kit"
click at [1104, 424] on div "SmokeNinja Pro, Haze Kit SmokeNINJA-PRO Rökmaskin - Hazer Kit PMI-NJ-HAZER Sätt…" at bounding box center [700, 385] width 912 height 506
